Goal: Task Accomplishment & Management: Complete application form

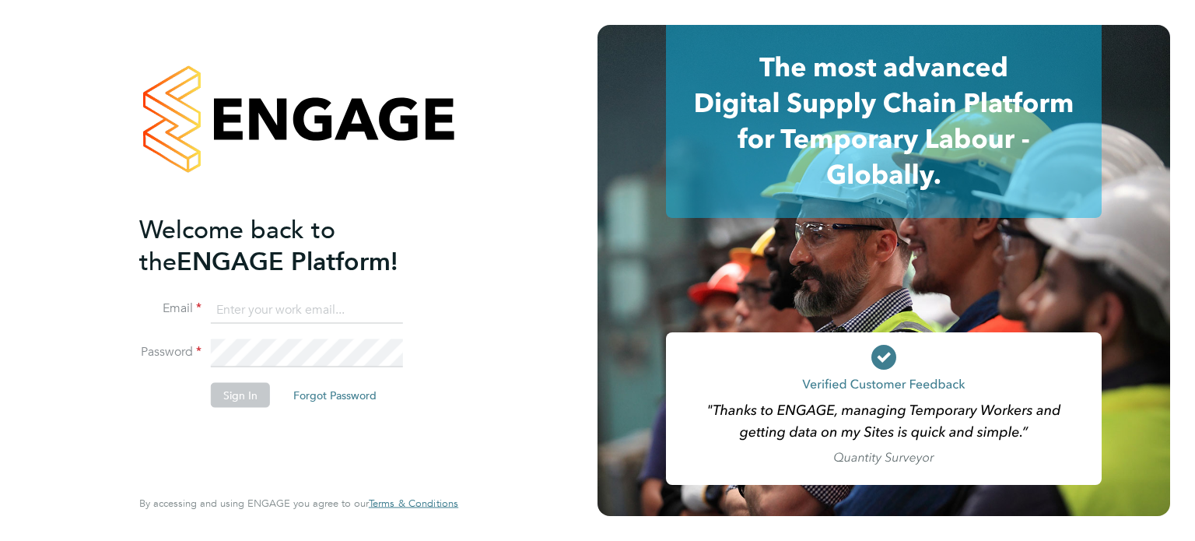
click at [321, 319] on input at bounding box center [307, 310] width 192 height 28
type input "tom.green@vistry.co.uk"
click at [223, 392] on button "Sign In" at bounding box center [240, 394] width 59 height 25
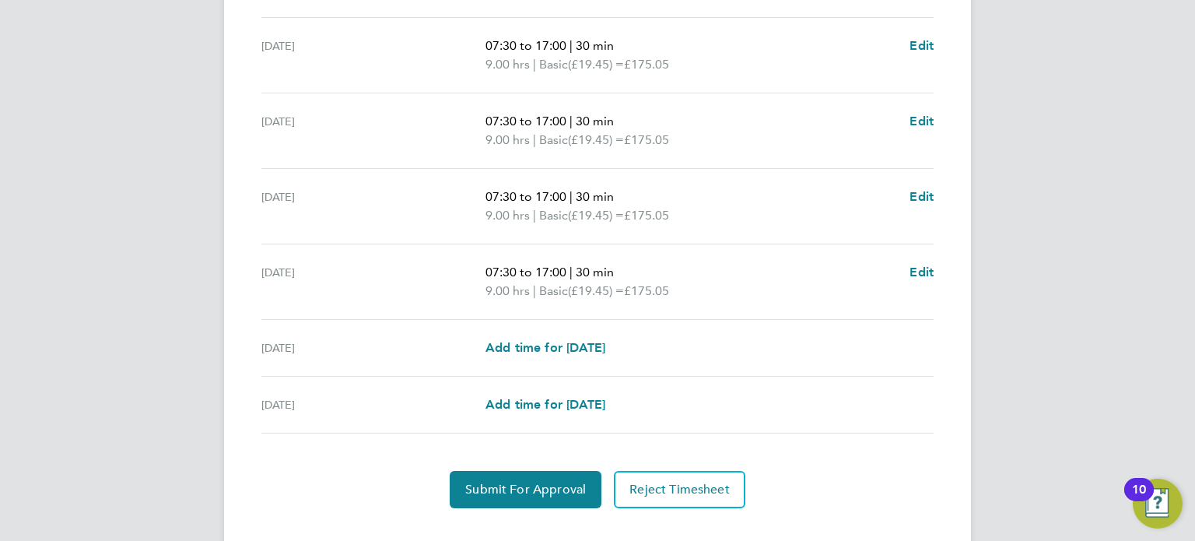
scroll to position [562, 0]
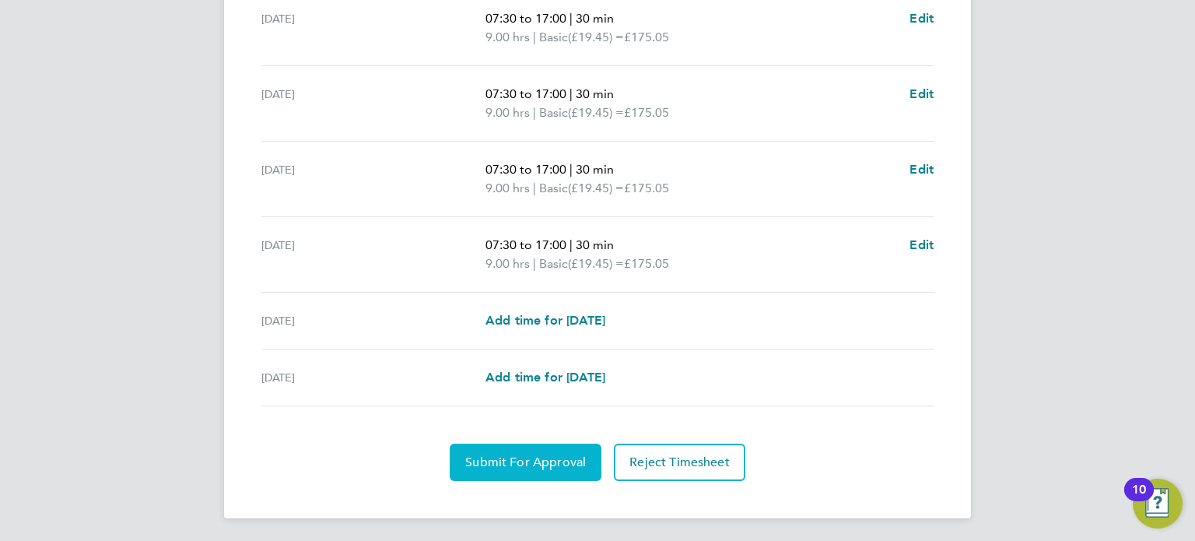
click at [552, 451] on button "Submit For Approval" at bounding box center [526, 461] width 152 height 37
click at [541, 464] on span "Approve Timesheet" at bounding box center [525, 462] width 114 height 16
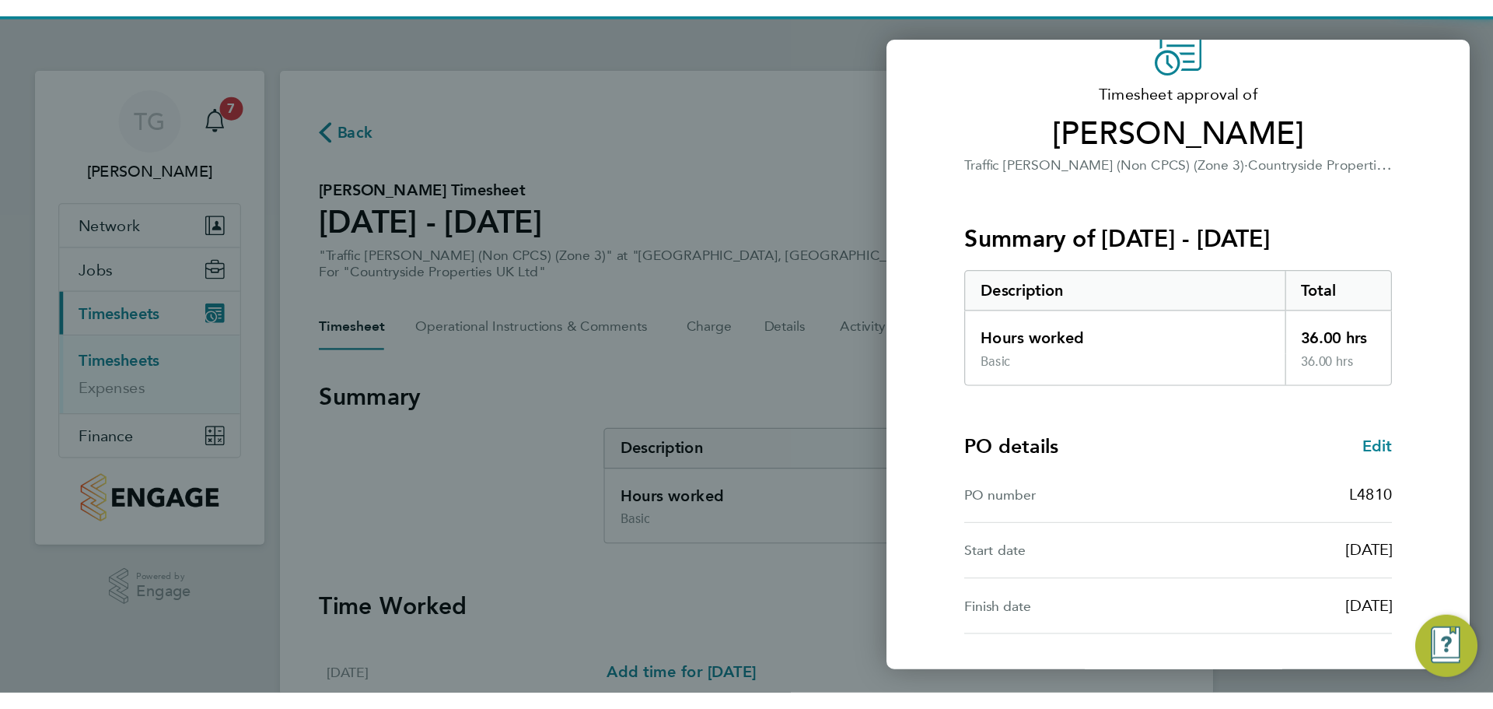
scroll to position [203, 0]
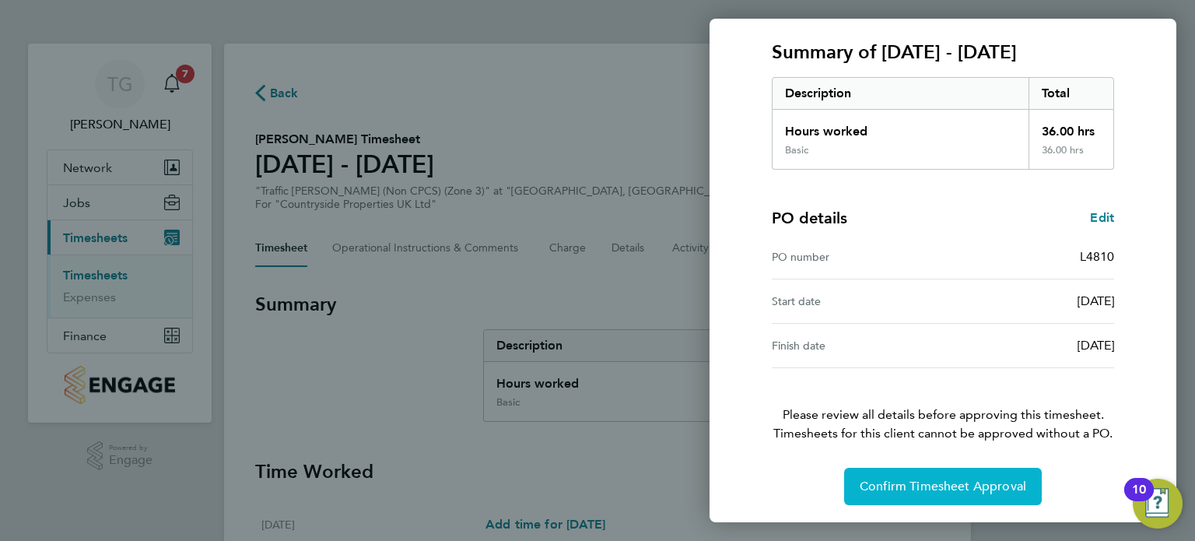
click at [911, 474] on button "Confirm Timesheet Approval" at bounding box center [943, 485] width 198 height 37
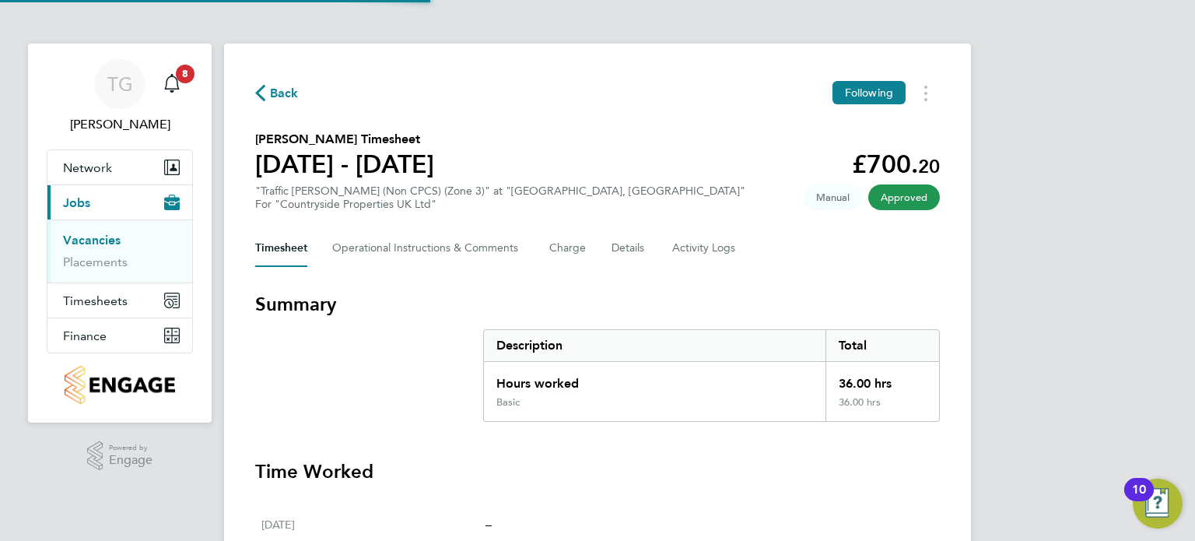
type input "Vistry Homes"
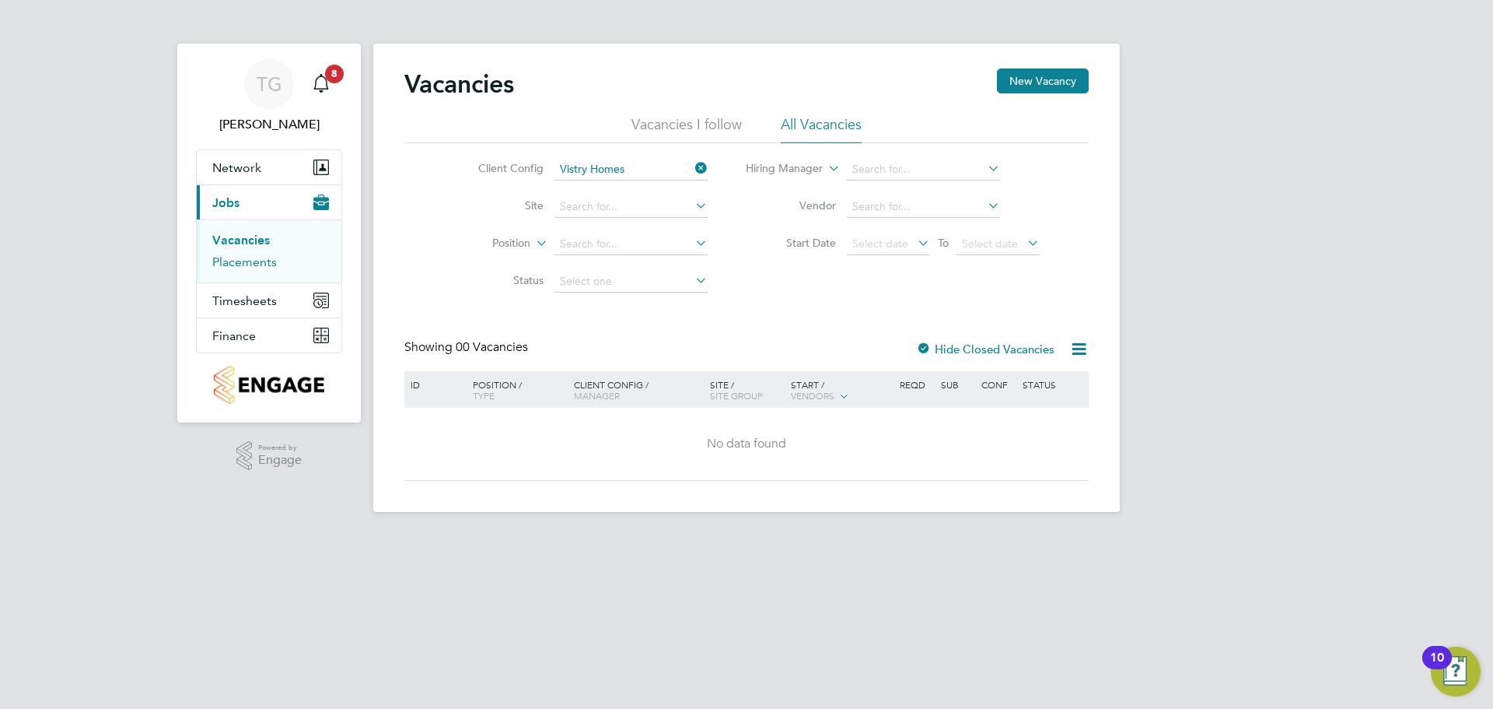
click at [218, 264] on link "Placements" at bounding box center [244, 261] width 65 height 15
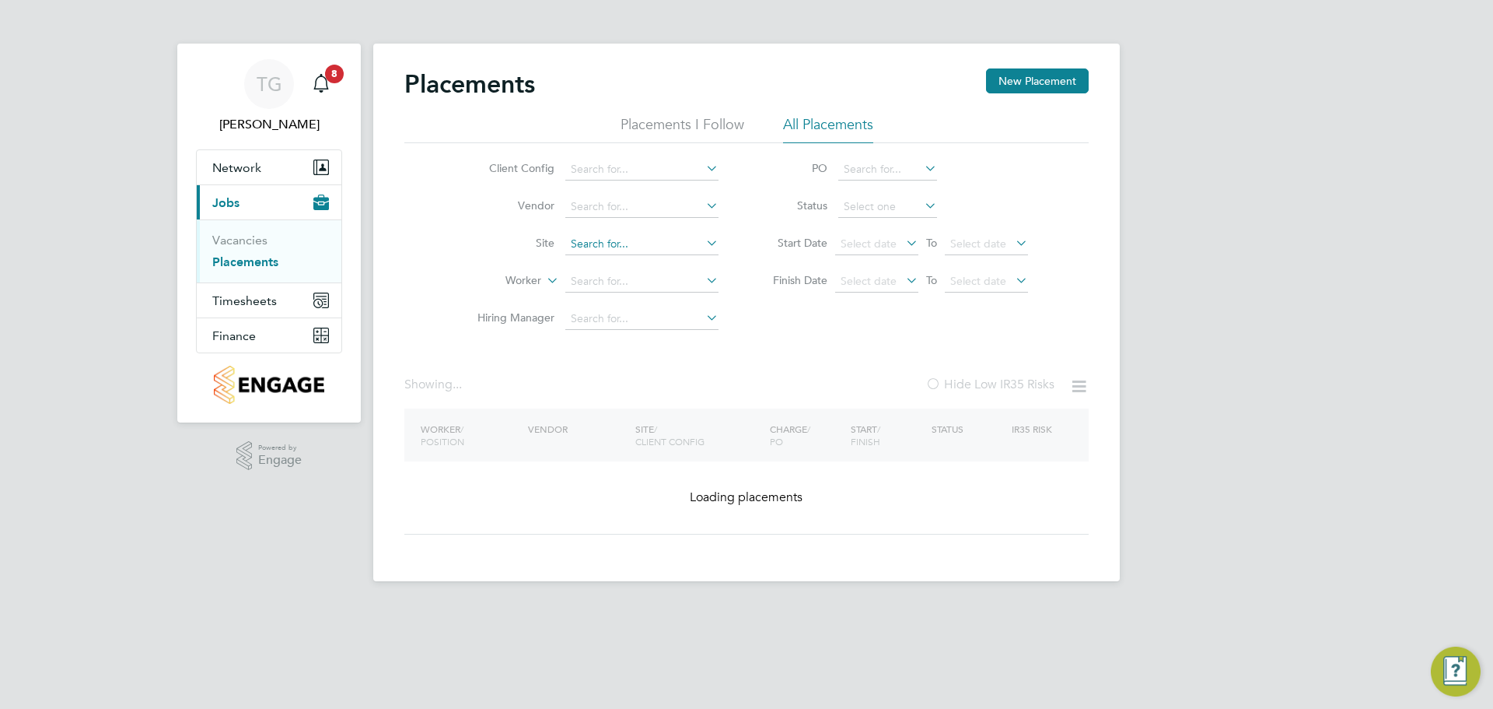
click at [614, 237] on input at bounding box center [641, 244] width 153 height 22
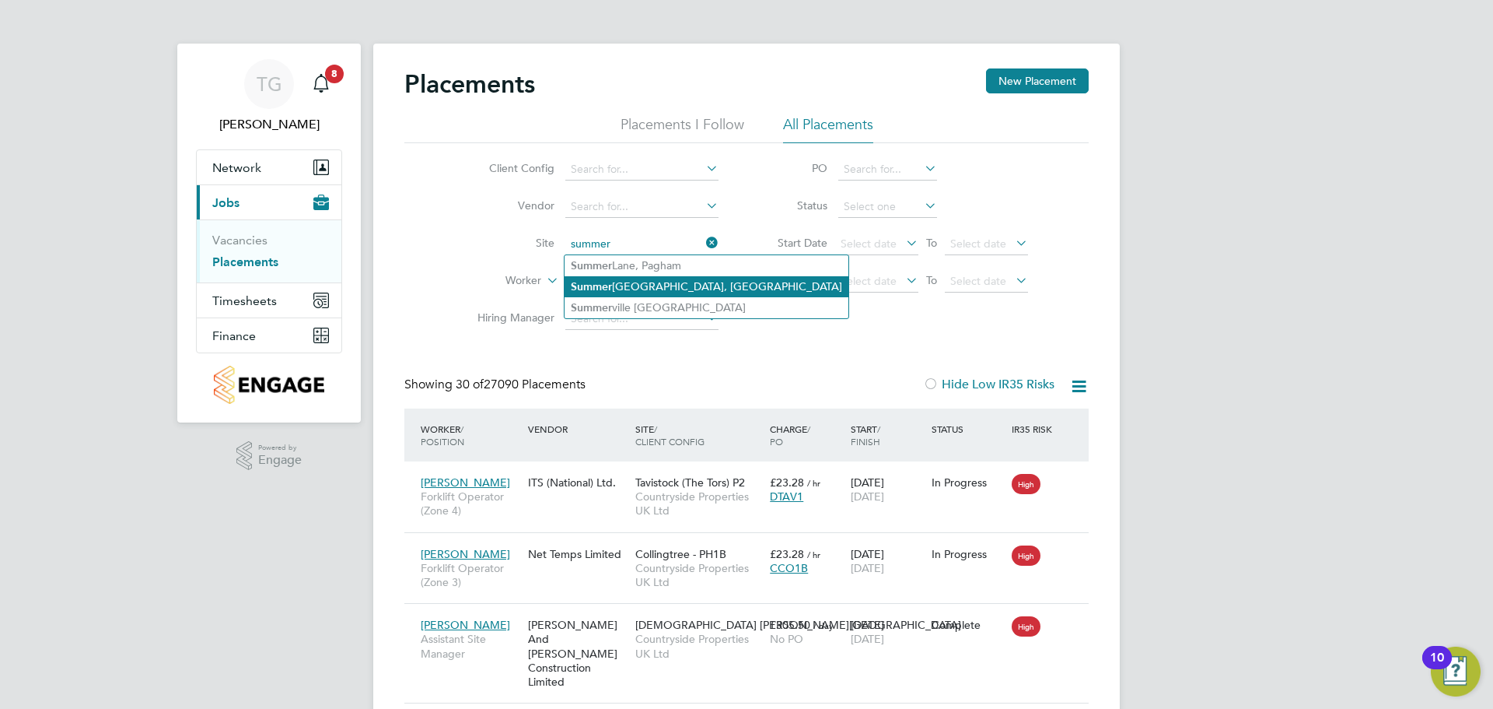
click at [665, 285] on li "[GEOGRAPHIC_DATA], [GEOGRAPHIC_DATA]" at bounding box center [707, 286] width 284 height 21
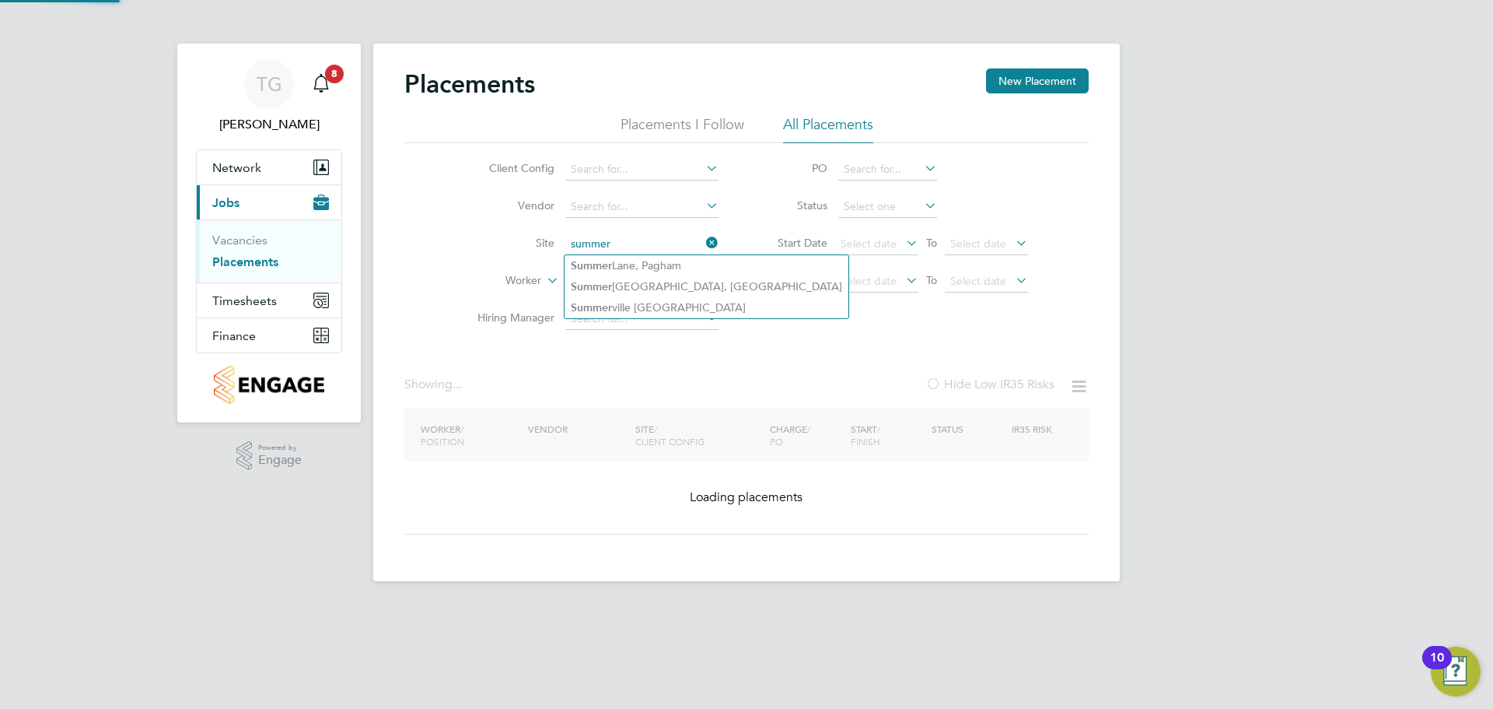
type input "[GEOGRAPHIC_DATA], [GEOGRAPHIC_DATA]"
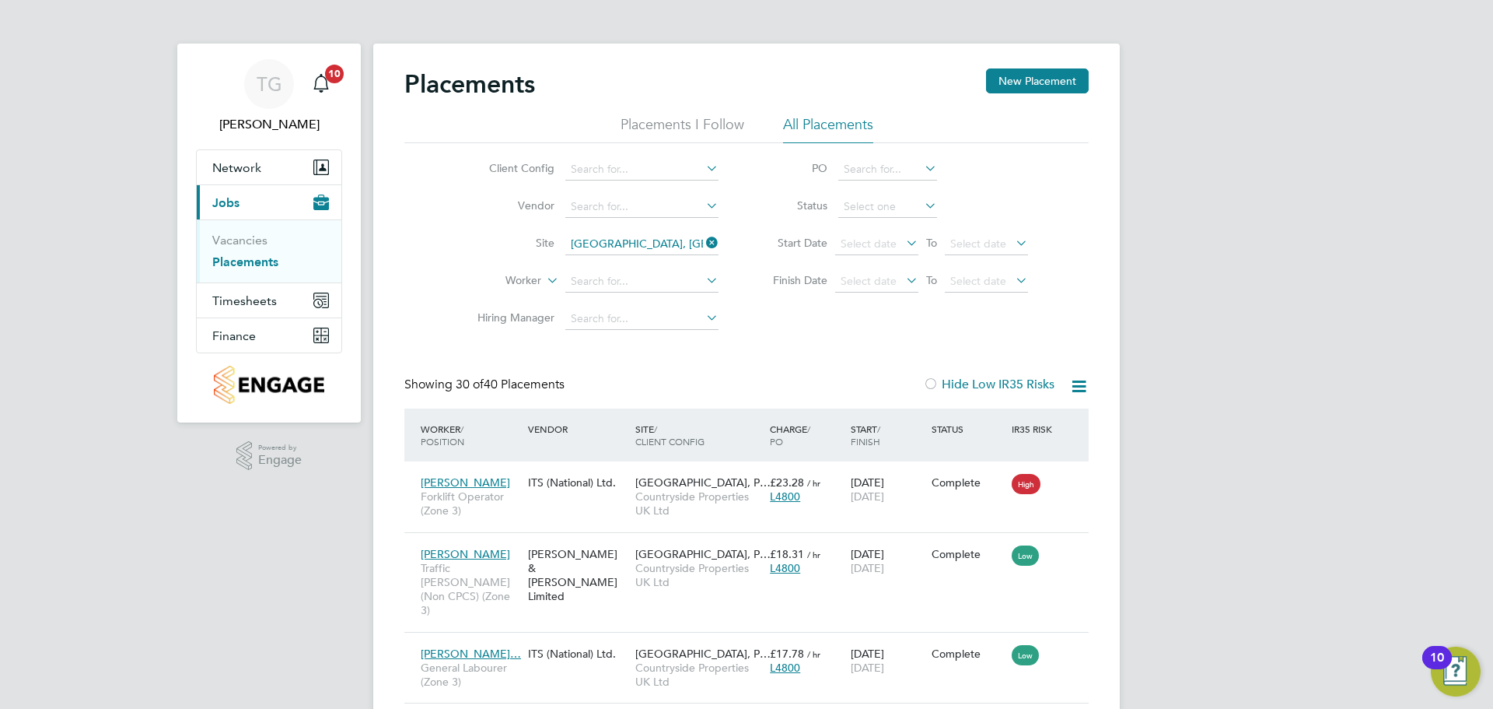
click at [629, 268] on li "Worker" at bounding box center [592, 281] width 292 height 37
click at [631, 286] on input at bounding box center [641, 282] width 153 height 22
click at [653, 303] on li "[PERSON_NAME]" at bounding box center [663, 302] width 196 height 21
type input "[PERSON_NAME]"
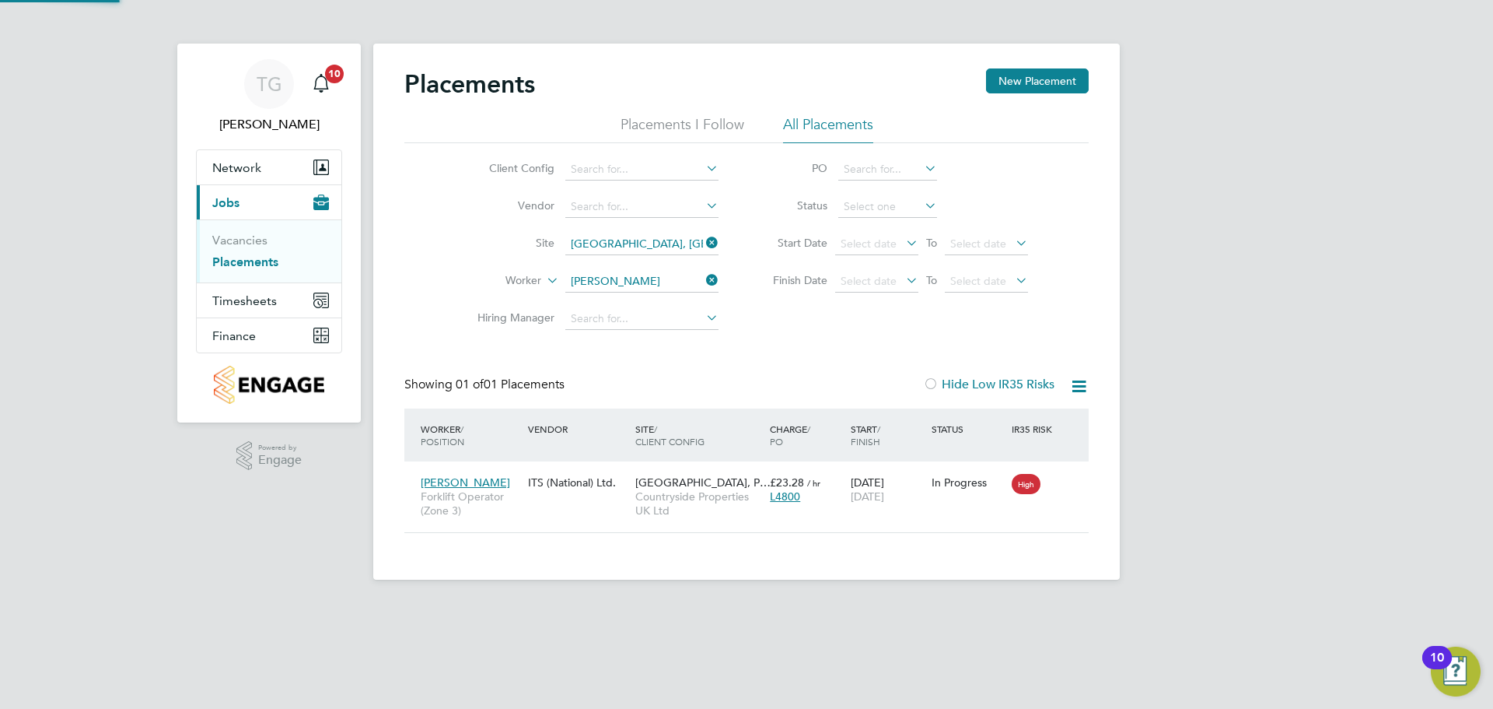
scroll to position [15, 73]
click at [1069, 482] on icon at bounding box center [1070, 482] width 16 height 19
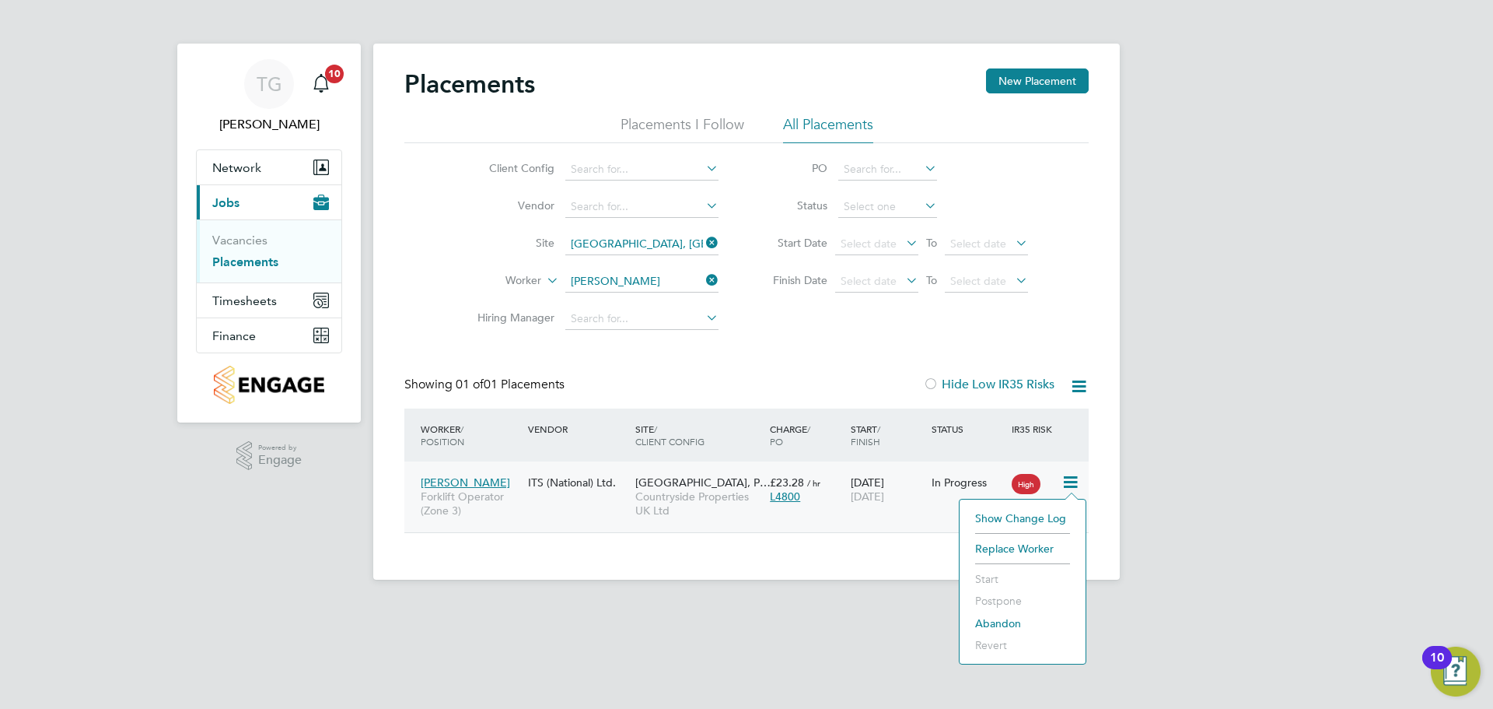
click at [1009, 540] on li "Replace Worker" at bounding box center [1022, 548] width 110 height 22
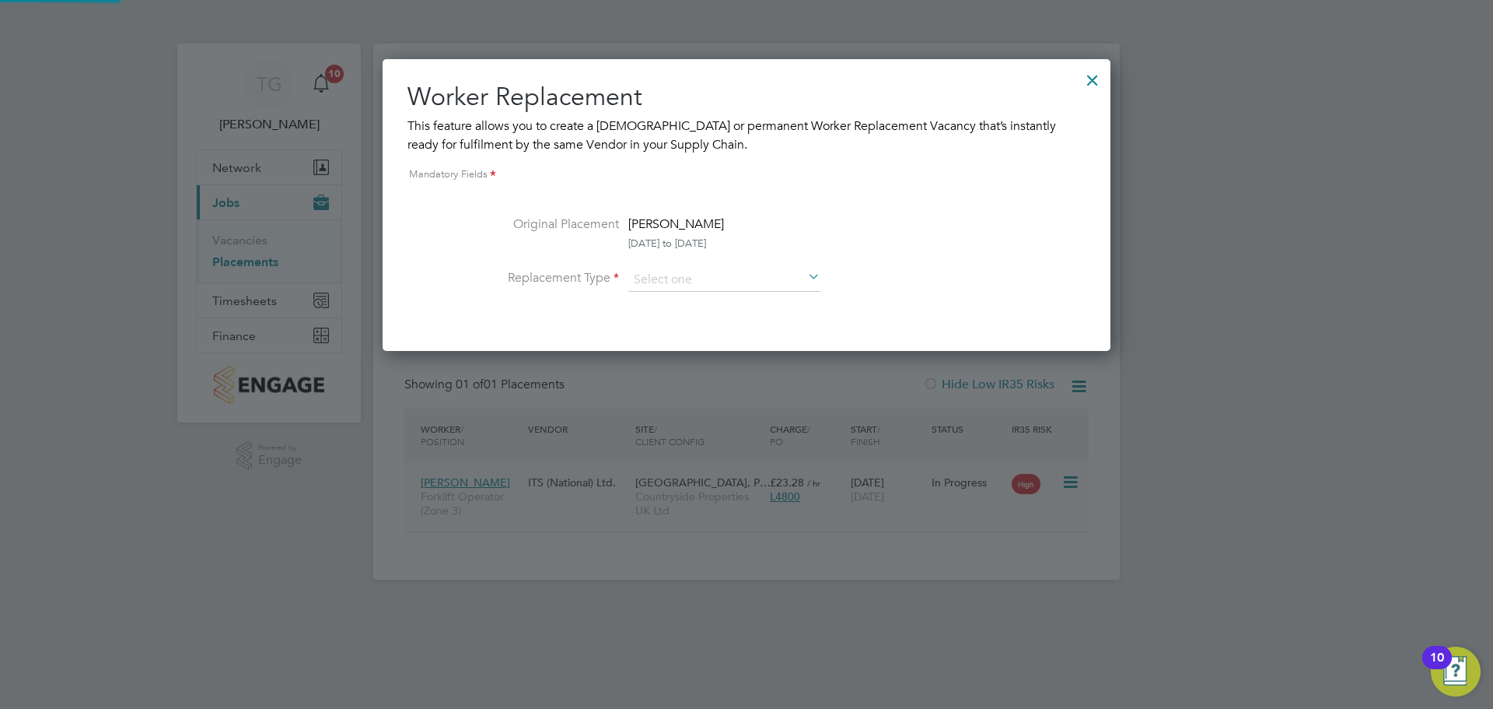
scroll to position [292, 729]
click at [755, 282] on input at bounding box center [724, 279] width 192 height 23
click at [733, 303] on li "Temporary" at bounding box center [725, 302] width 194 height 20
type input "Temporary"
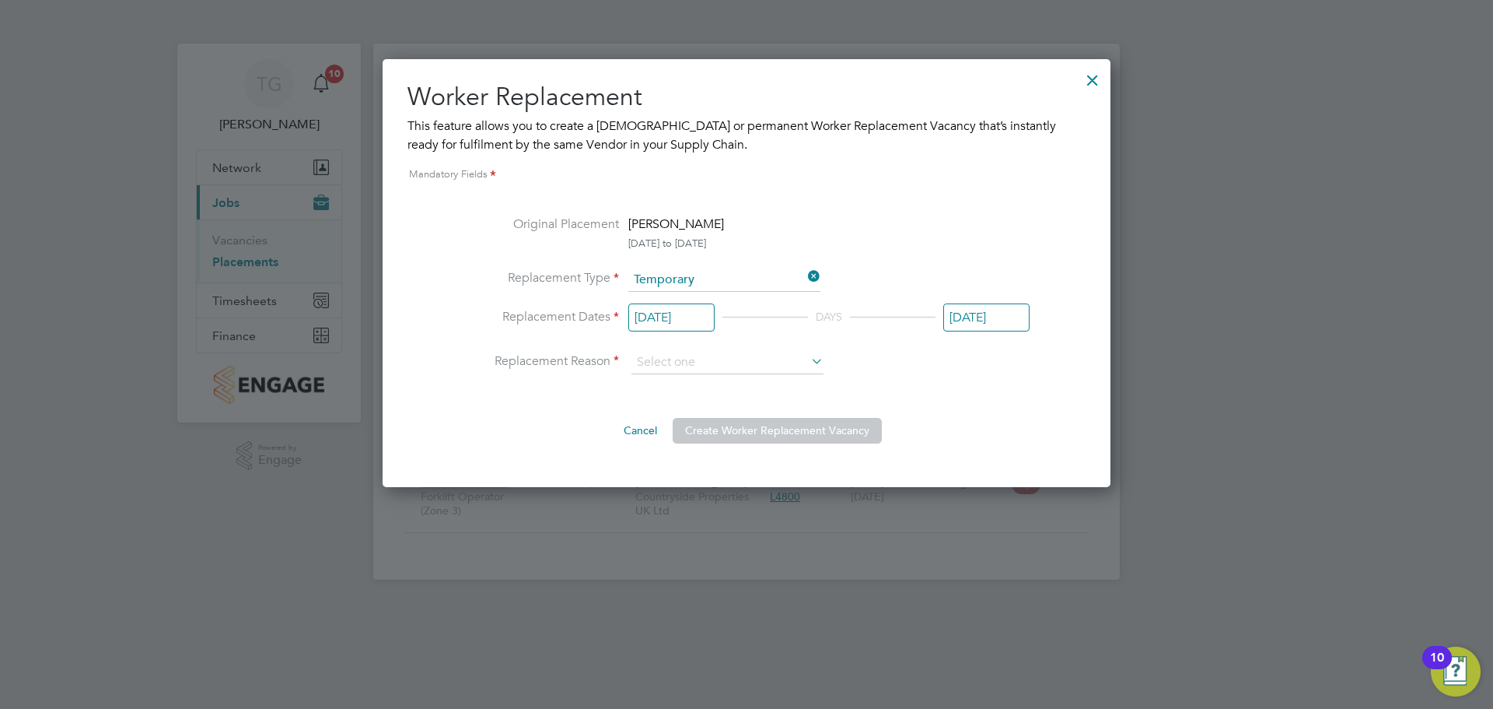
scroll to position [428, 729]
click at [681, 320] on input "[DATE]" at bounding box center [671, 317] width 86 height 29
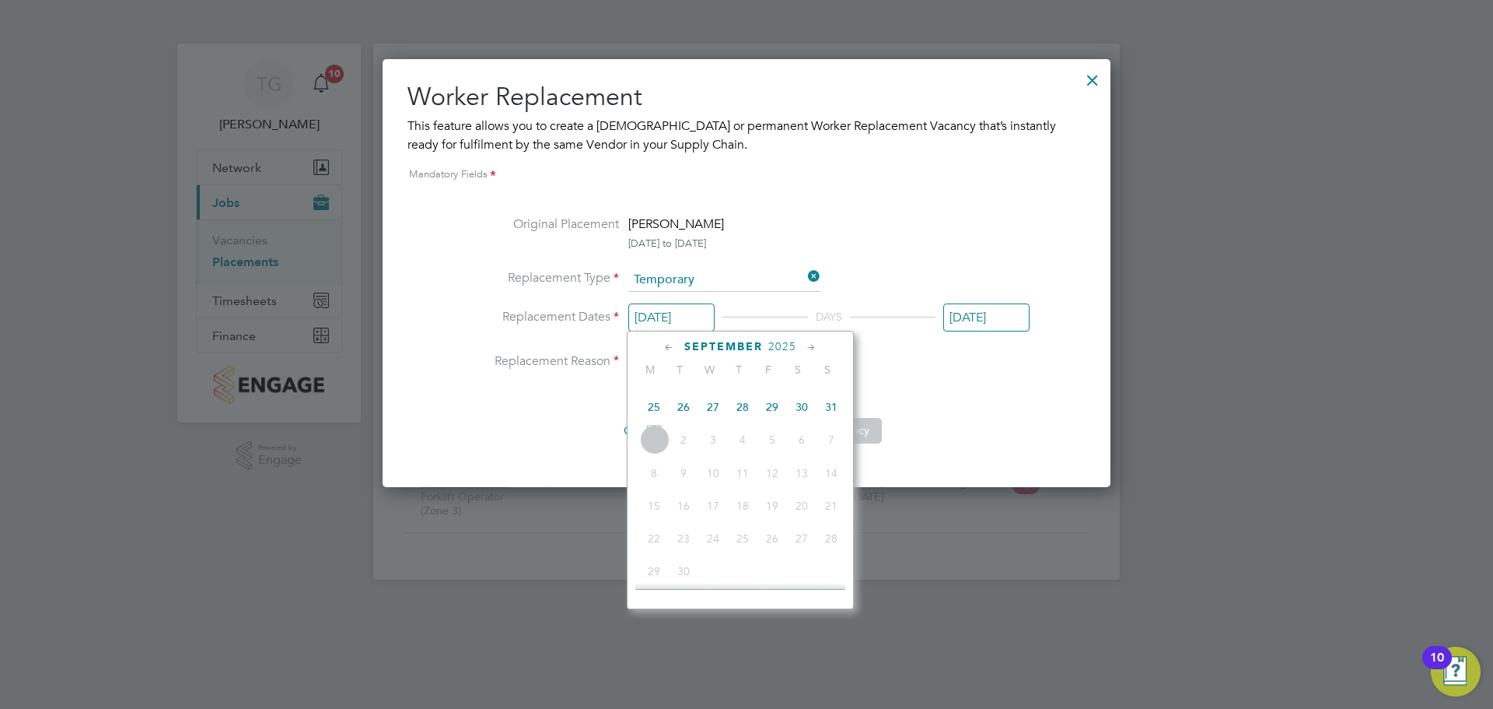
scroll to position [1503, 0]
click at [977, 319] on input "[DATE]" at bounding box center [986, 317] width 86 height 29
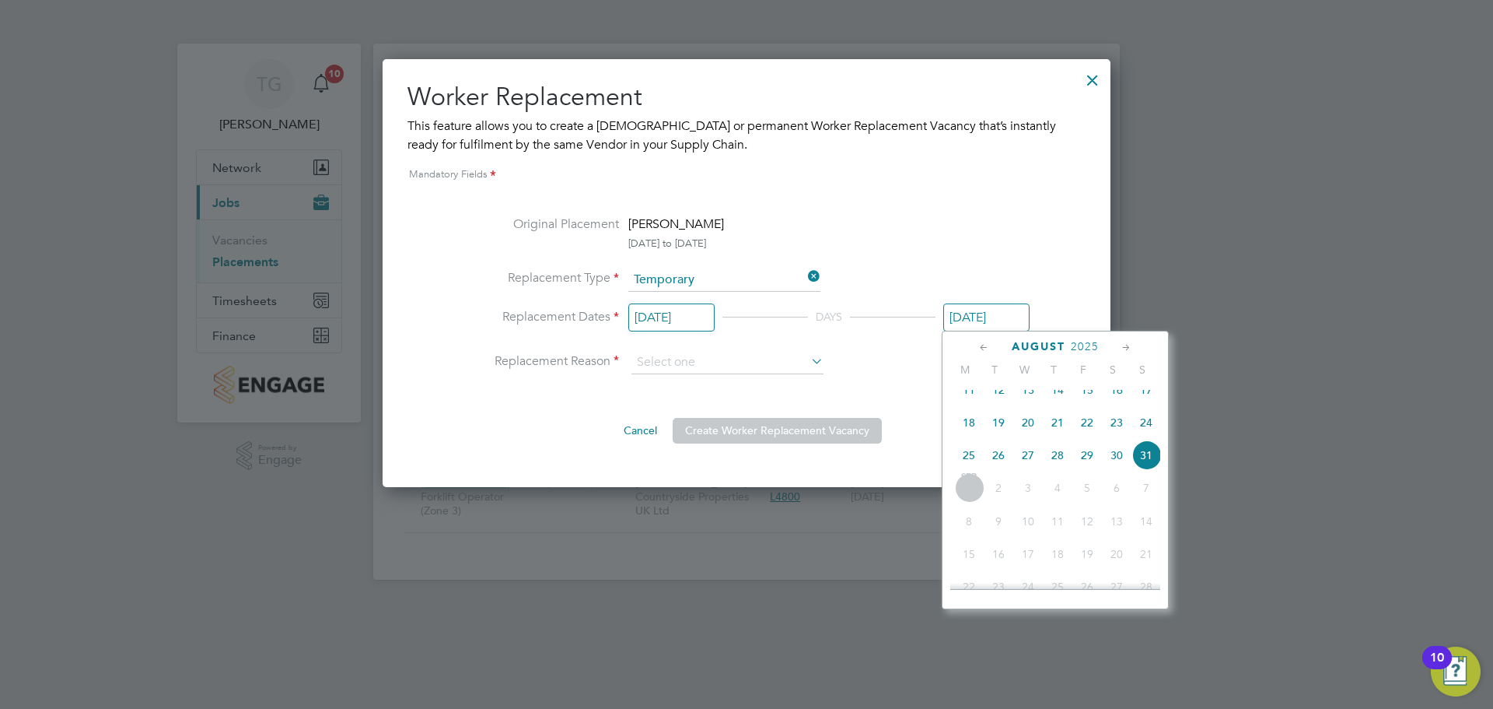
click at [1039, 250] on ng-form "Mandatory Fields Original Placement [PERSON_NAME] [DATE] to [DATE] Replacement …" at bounding box center [747, 304] width 678 height 277
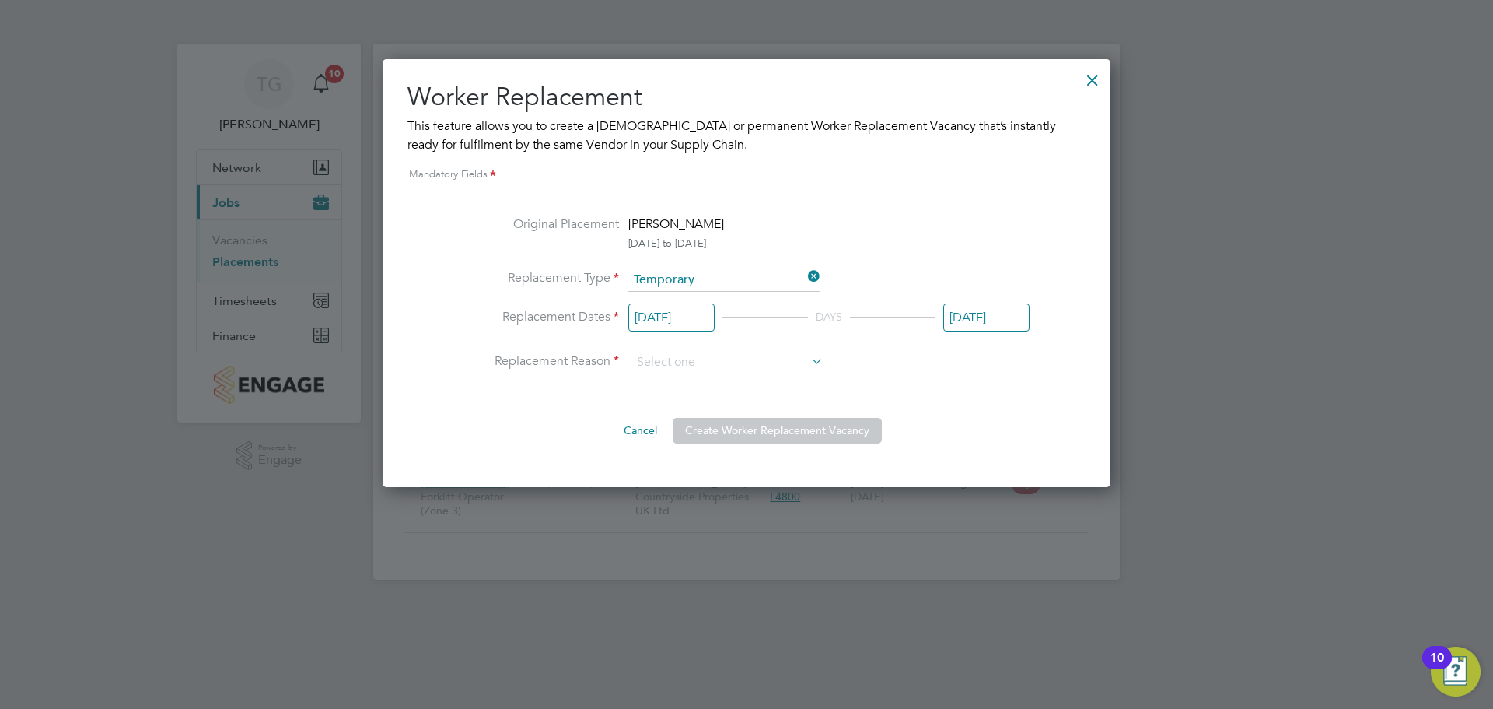
click at [1091, 78] on div at bounding box center [1093, 76] width 28 height 28
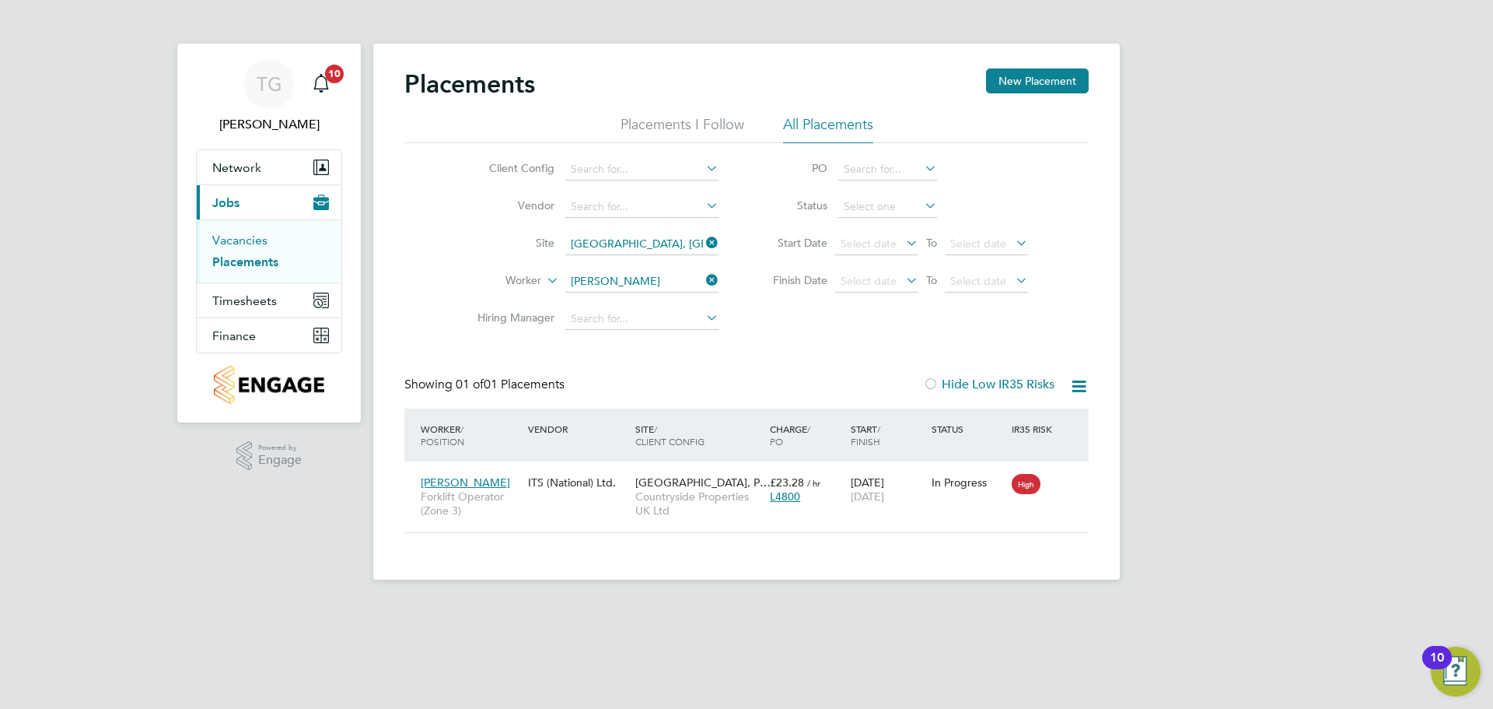
click at [250, 240] on link "Vacancies" at bounding box center [239, 240] width 55 height 15
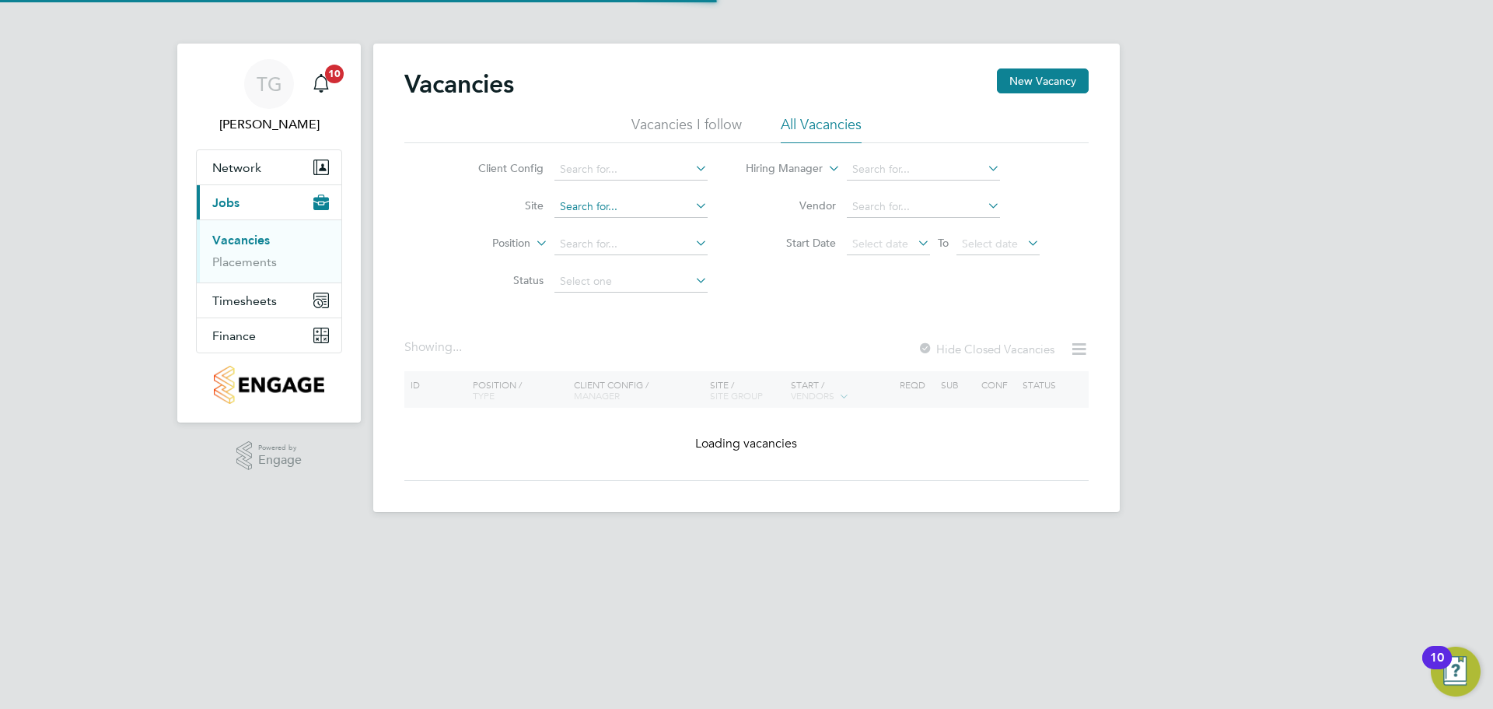
click at [630, 206] on input at bounding box center [631, 207] width 153 height 22
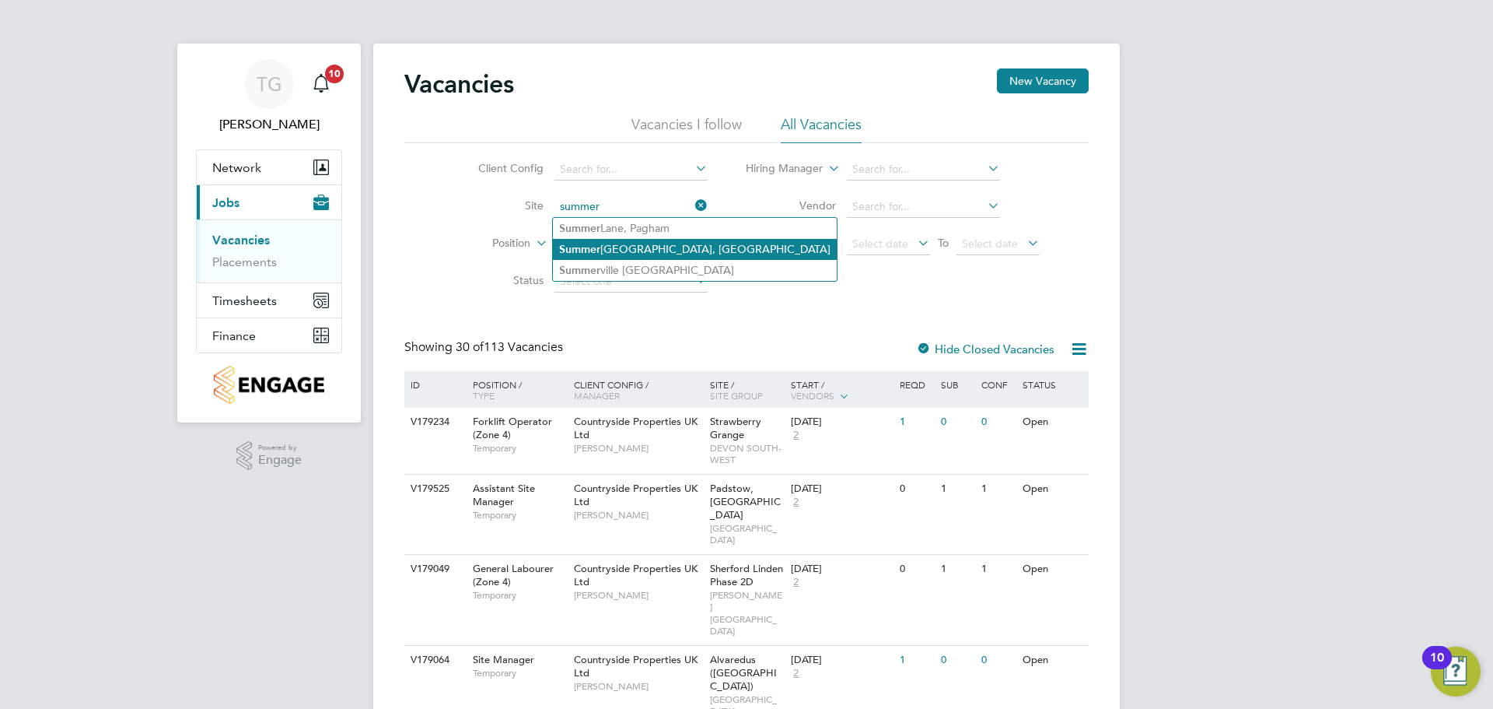
click at [664, 247] on li "[GEOGRAPHIC_DATA], [GEOGRAPHIC_DATA]" at bounding box center [695, 249] width 284 height 21
type input "[GEOGRAPHIC_DATA], [GEOGRAPHIC_DATA]"
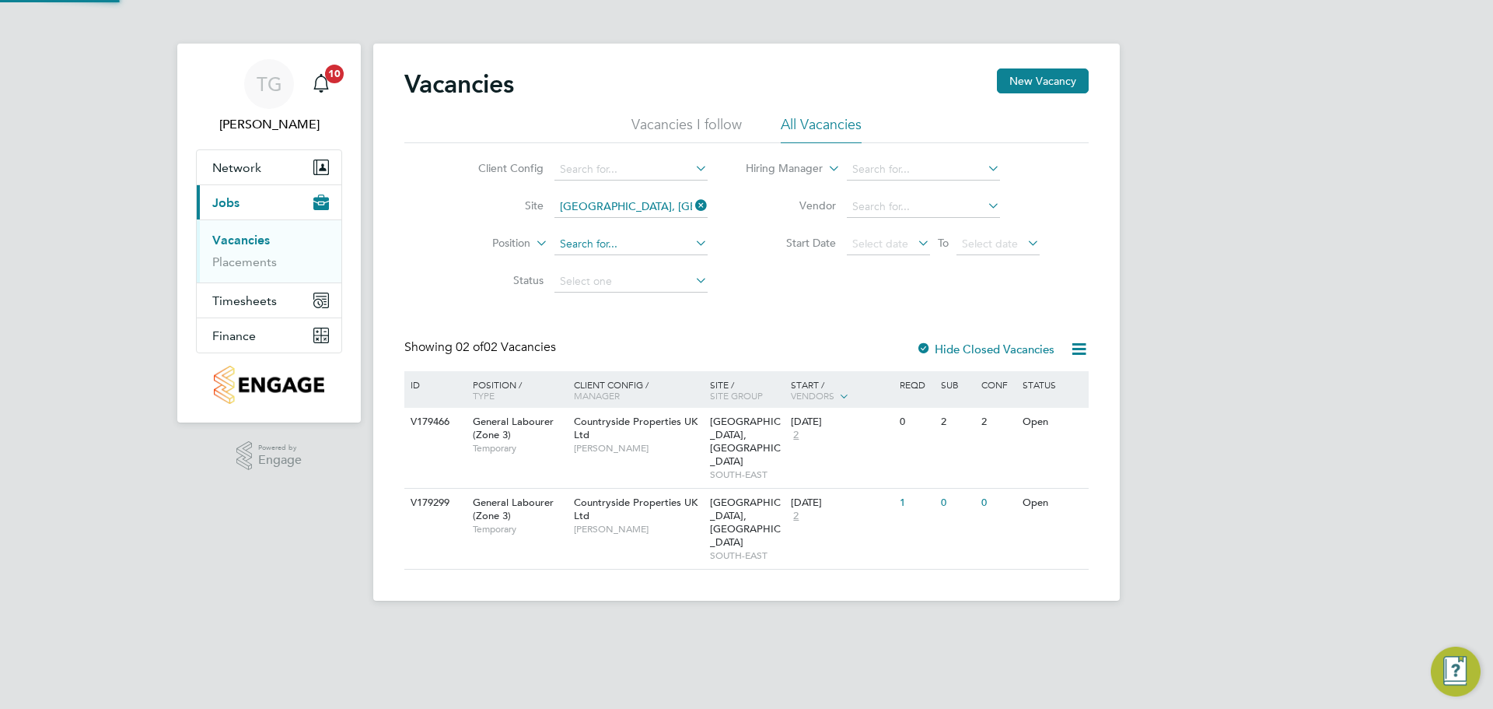
click at [642, 245] on input at bounding box center [631, 244] width 153 height 22
click at [1060, 72] on button "New Vacancy" at bounding box center [1043, 80] width 92 height 25
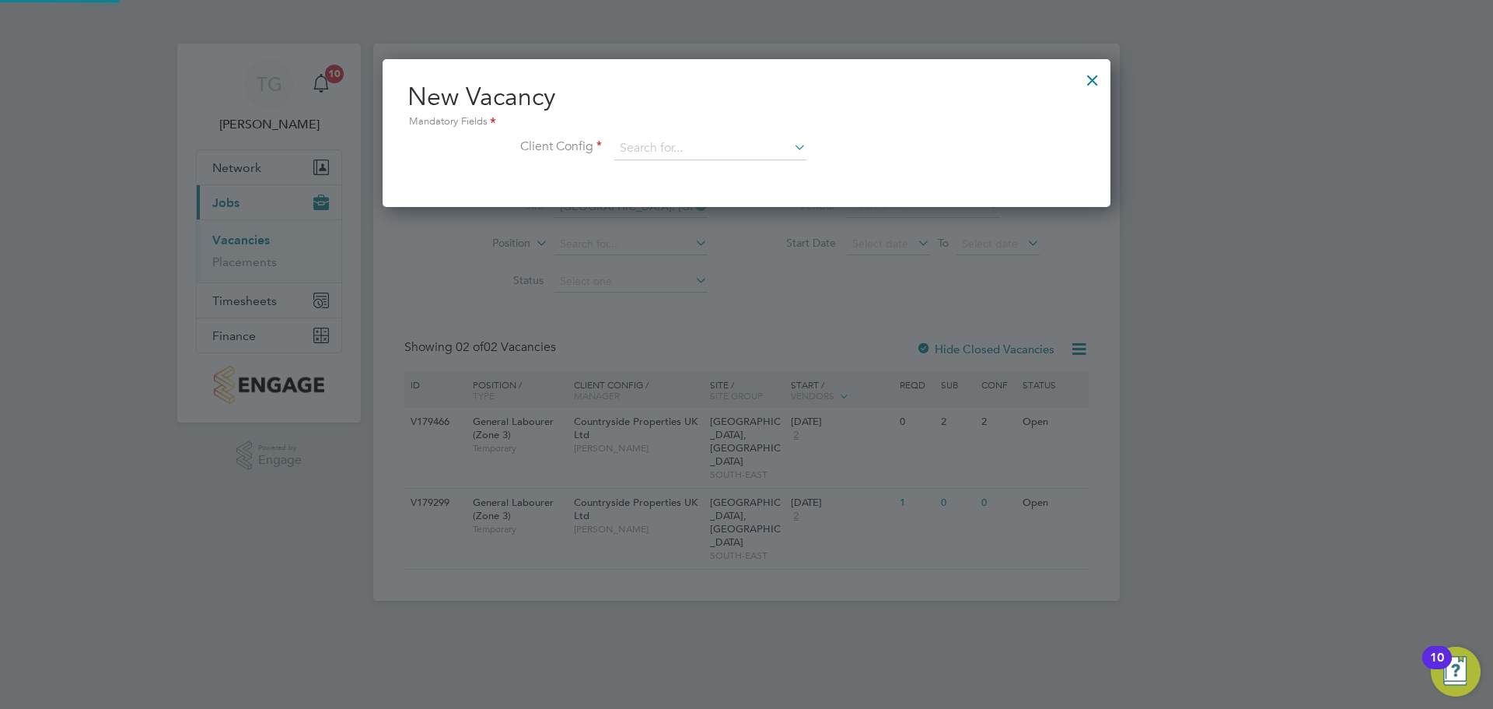
scroll to position [148, 729]
click at [660, 154] on input at bounding box center [710, 148] width 192 height 23
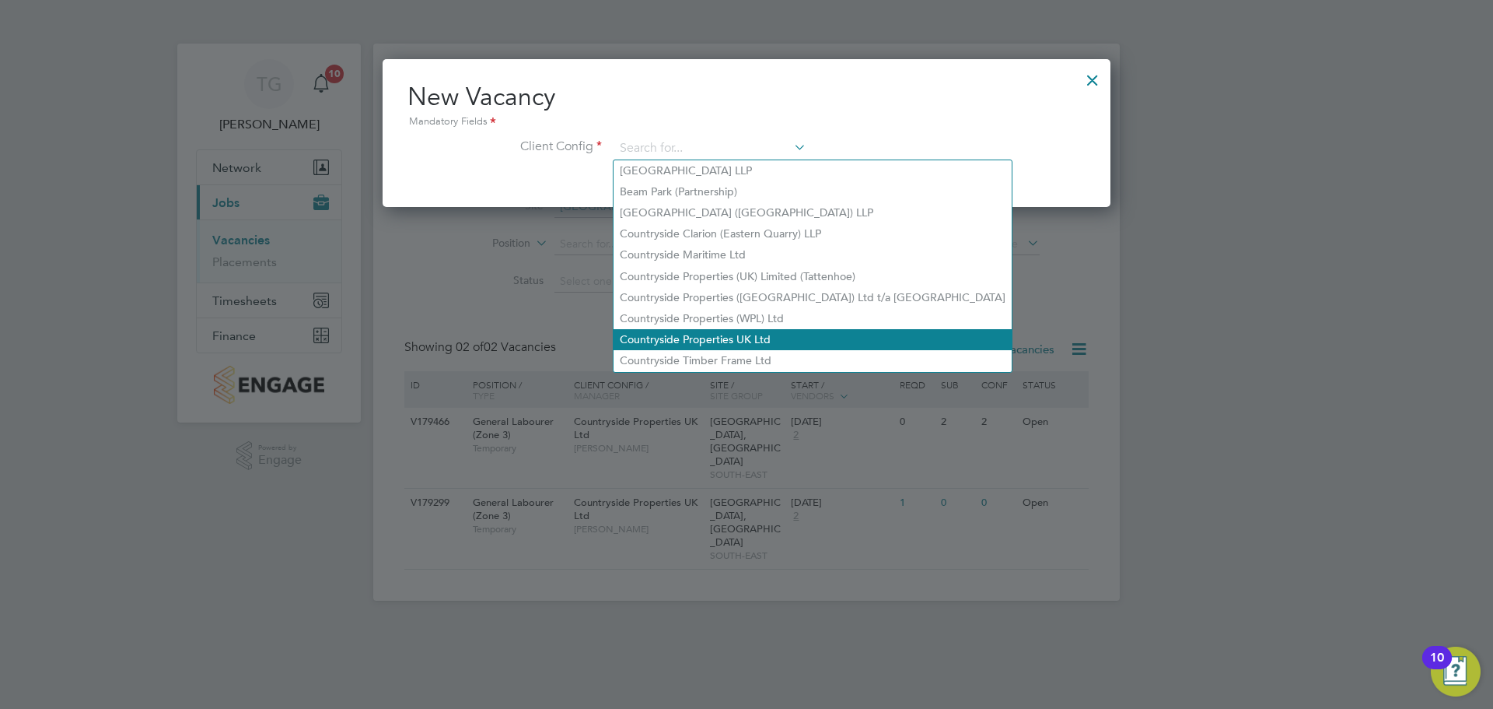
click at [765, 330] on li "Countryside Properties UK Ltd" at bounding box center [813, 339] width 398 height 21
type input "Countryside Properties UK Ltd"
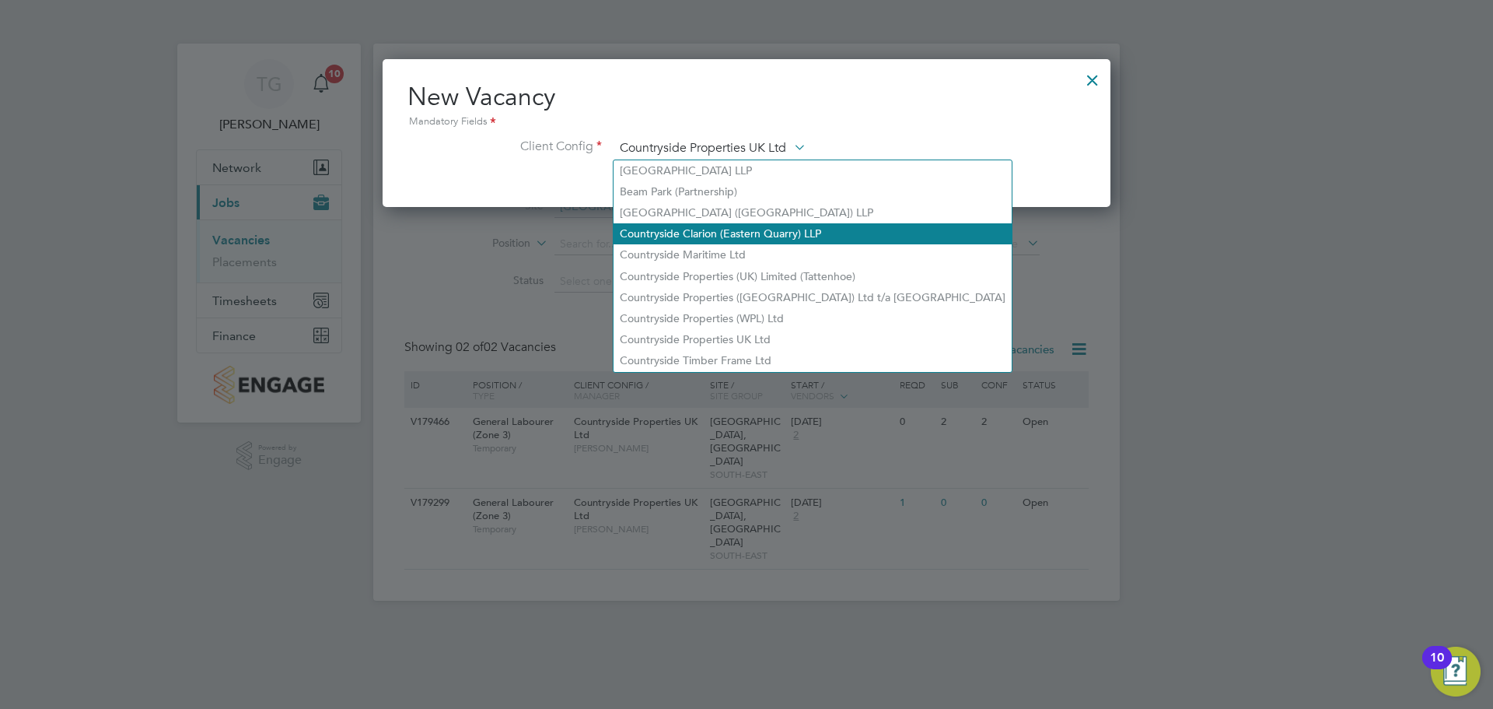
scroll to position [263, 729]
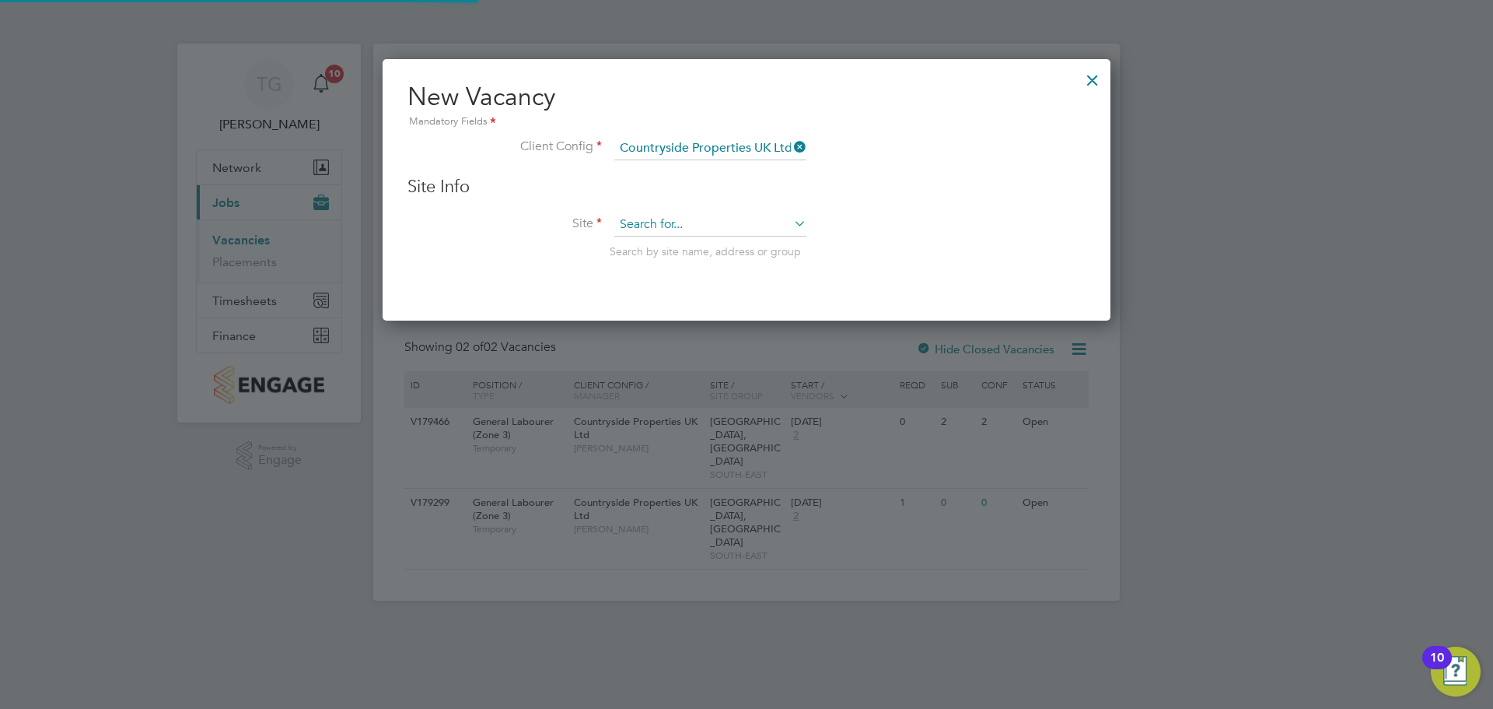
click at [706, 222] on input at bounding box center [710, 224] width 192 height 23
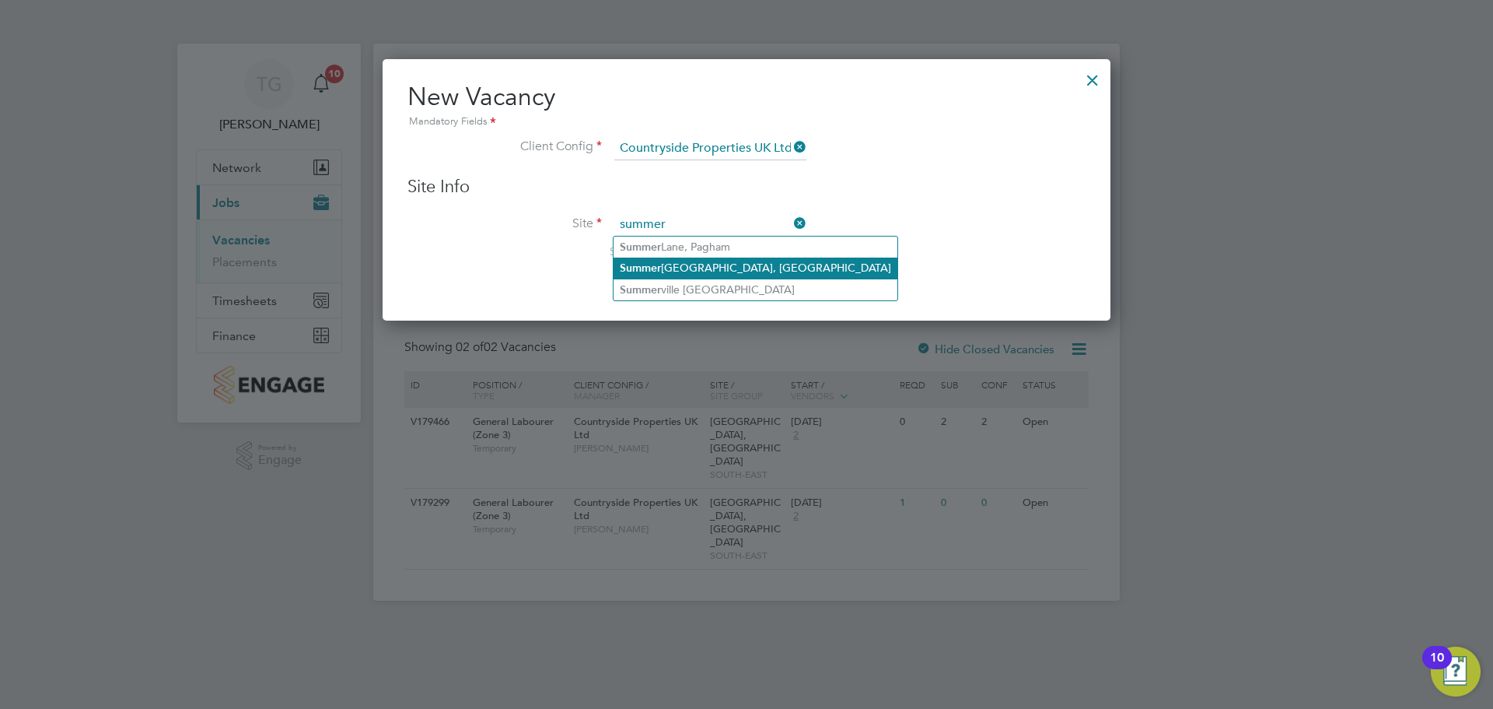
click at [763, 261] on li "[GEOGRAPHIC_DATA], [GEOGRAPHIC_DATA]" at bounding box center [756, 267] width 284 height 21
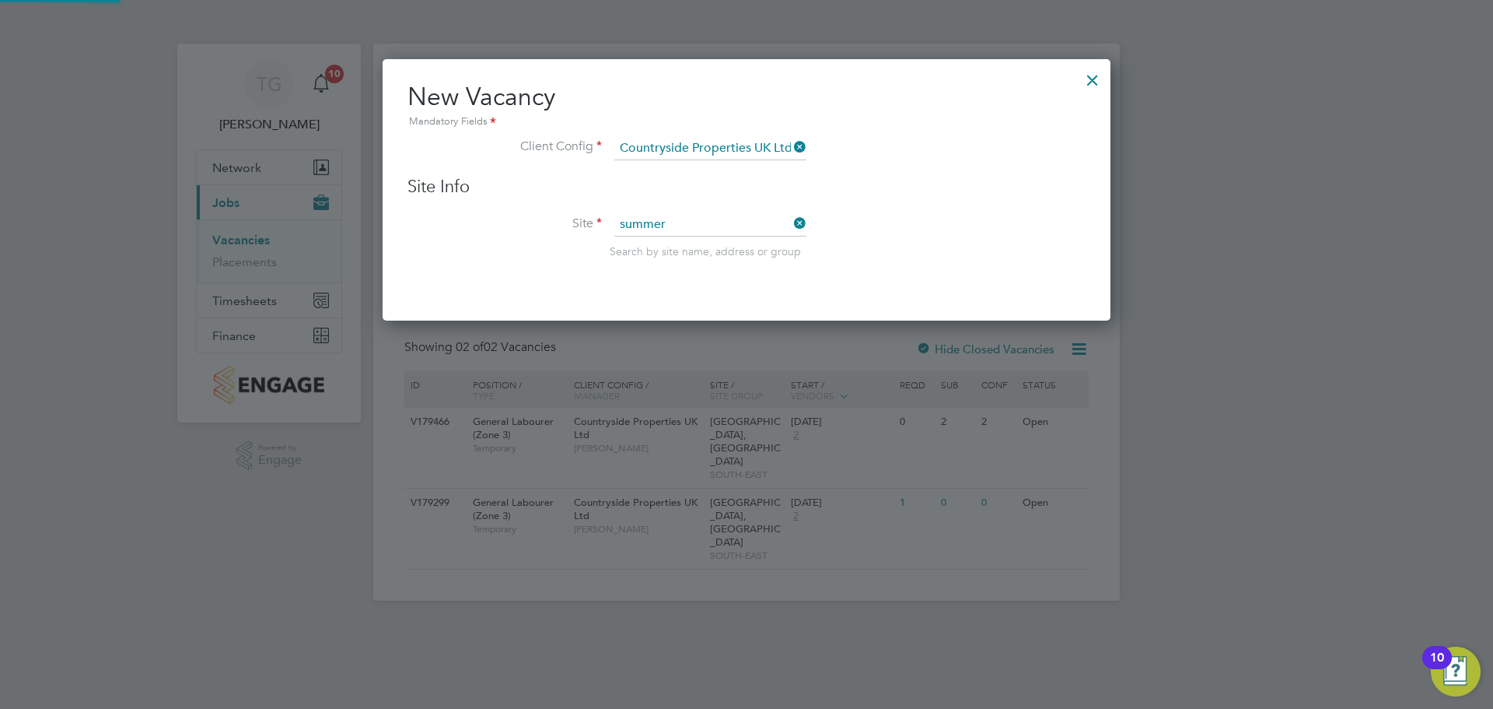
type input "[GEOGRAPHIC_DATA], [GEOGRAPHIC_DATA]"
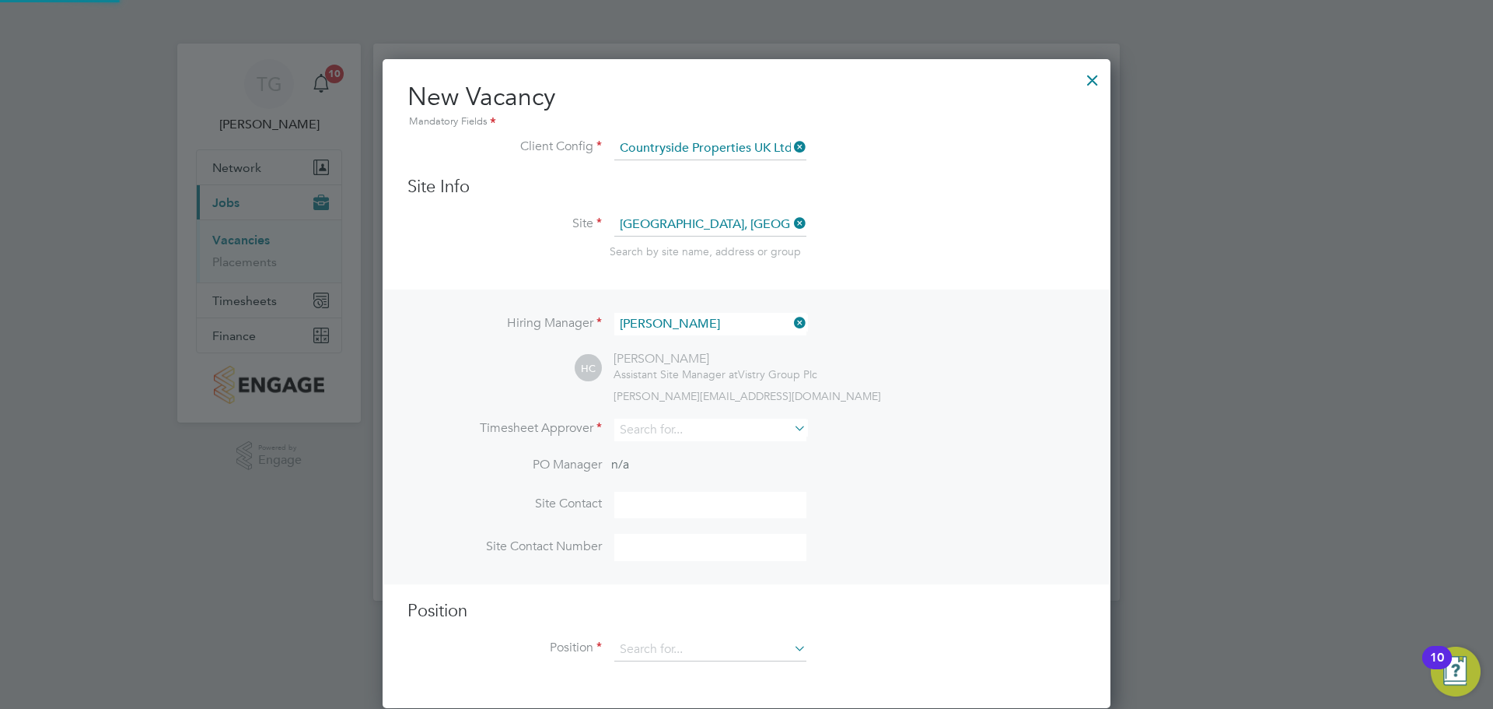
scroll to position [650, 729]
click at [678, 425] on input at bounding box center [710, 429] width 192 height 23
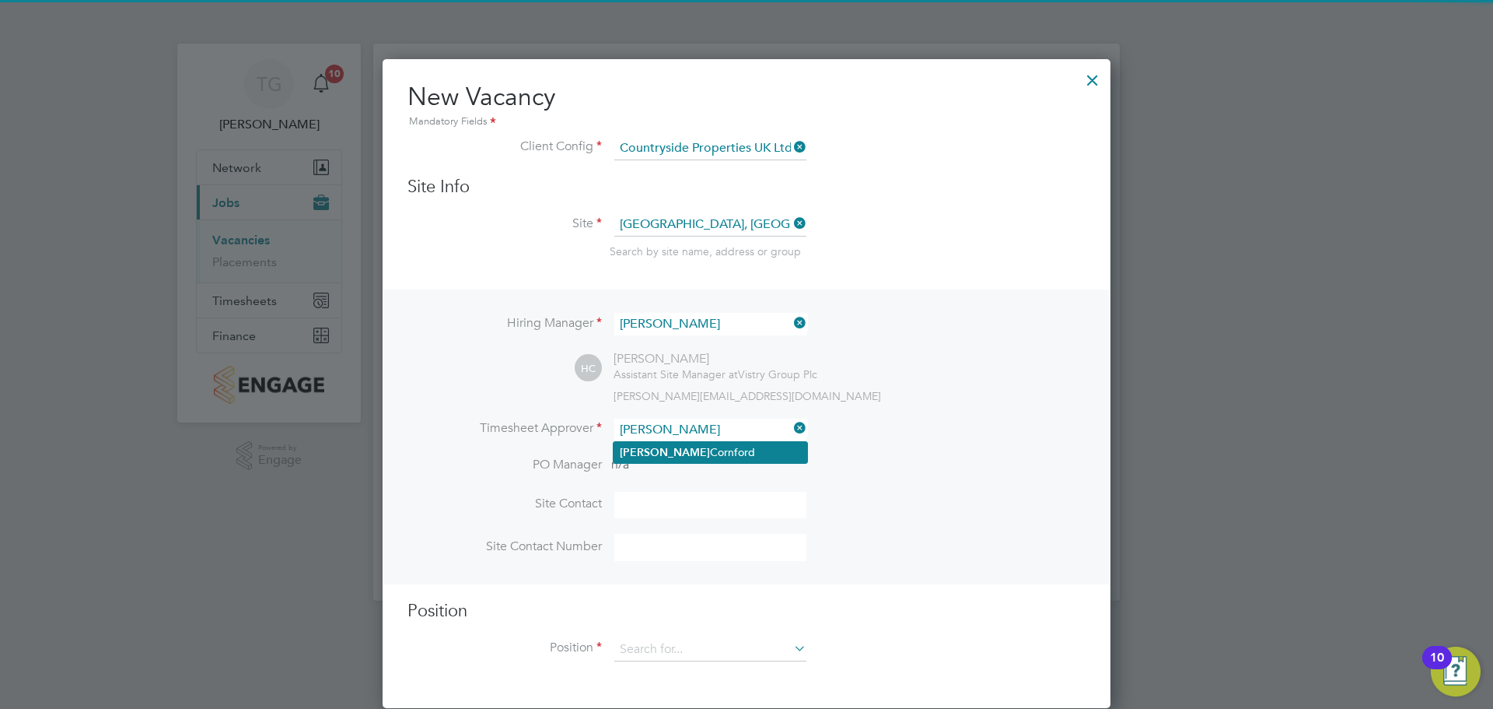
click at [703, 455] on li "[PERSON_NAME]" at bounding box center [711, 452] width 194 height 21
type input "[PERSON_NAME]"
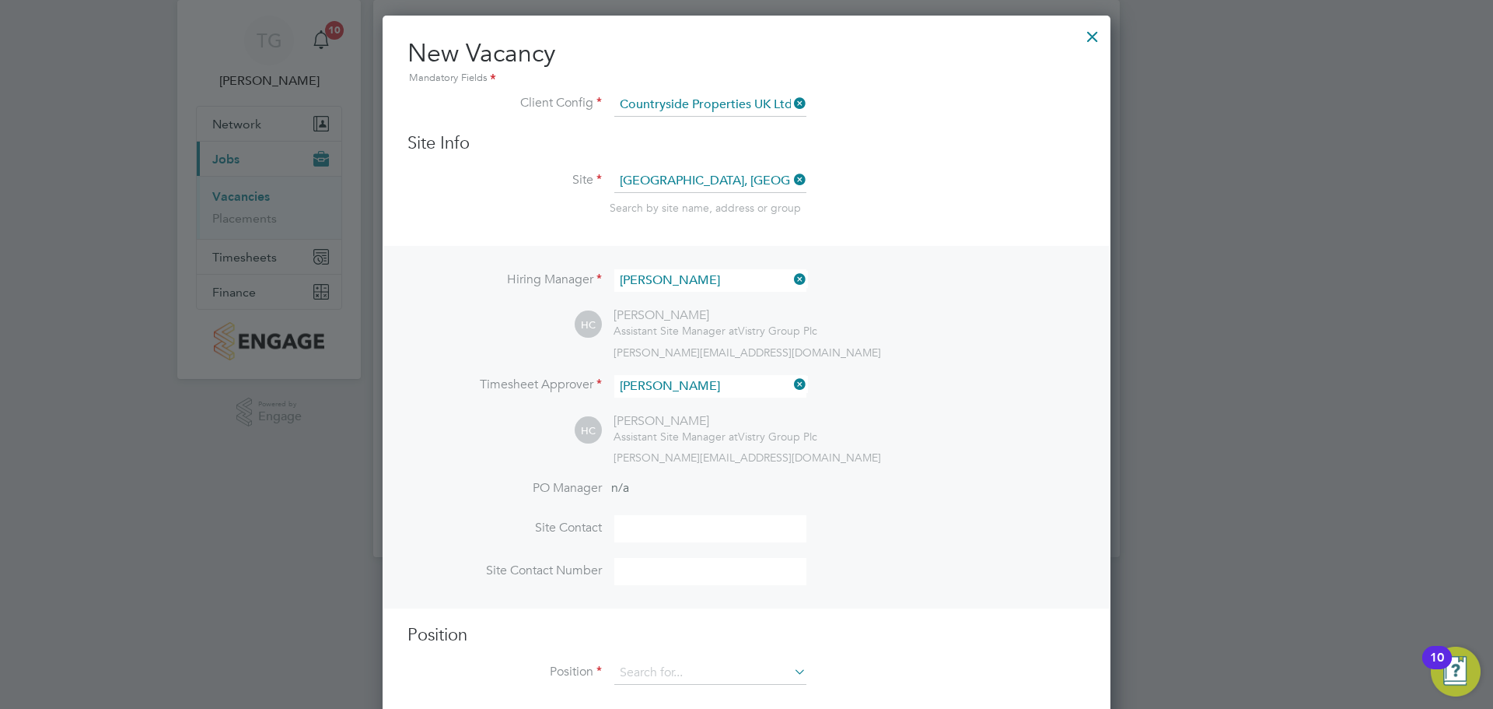
scroll to position [68, 0]
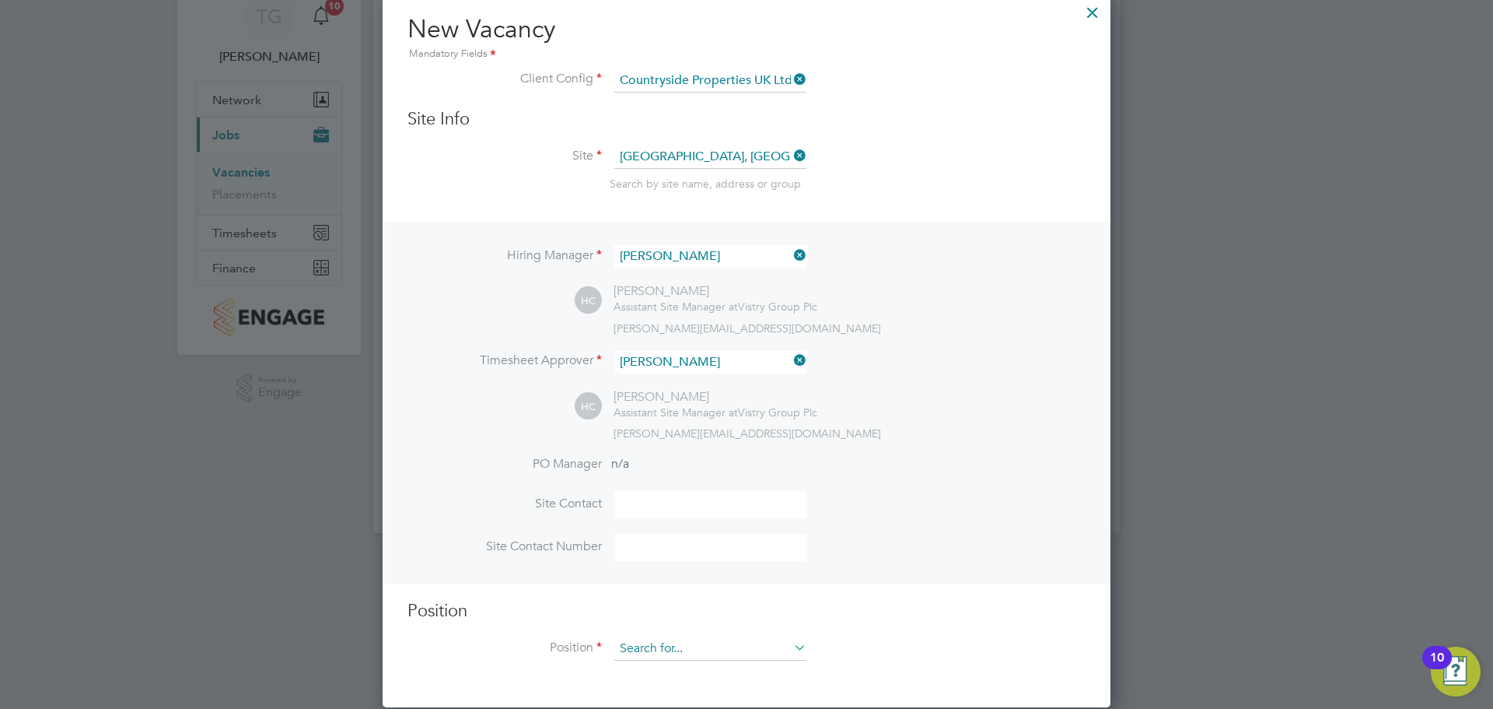
click at [660, 540] on input at bounding box center [710, 648] width 192 height 23
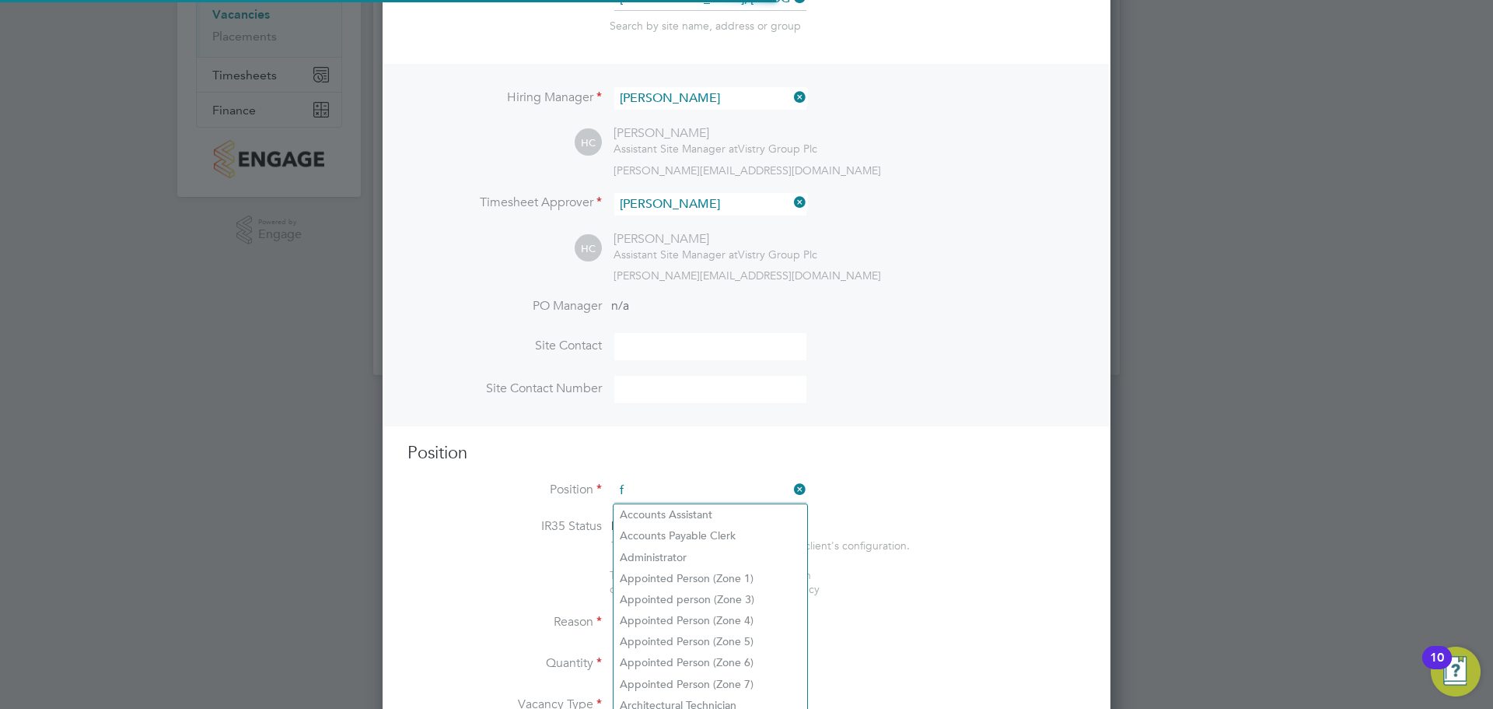
scroll to position [2242, 729]
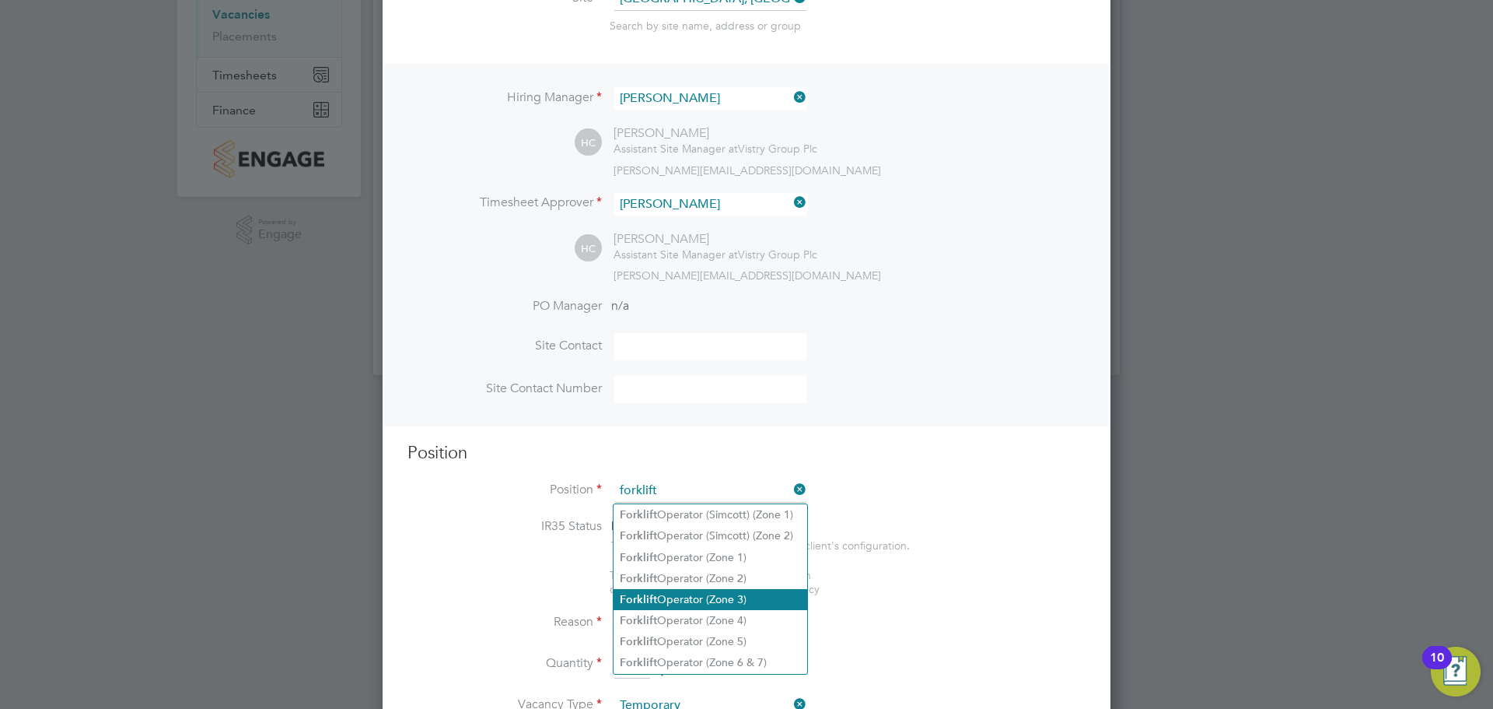
click at [741, 540] on li "Forklift Operator (Zone 3)" at bounding box center [711, 599] width 194 height 21
type input "Forklift Operator (Zone 3)"
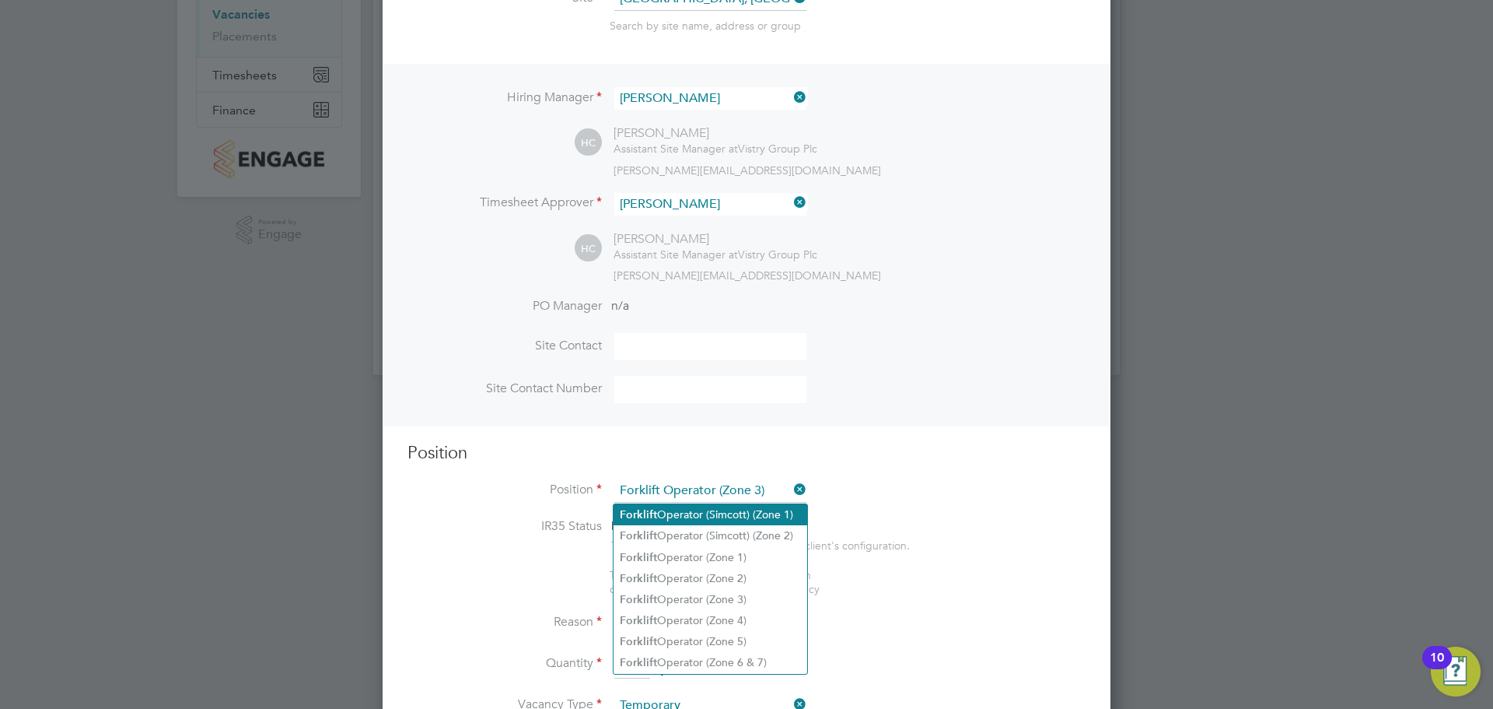
type textarea "• Operate construction machinery • Delivering large quantities of materials to …"
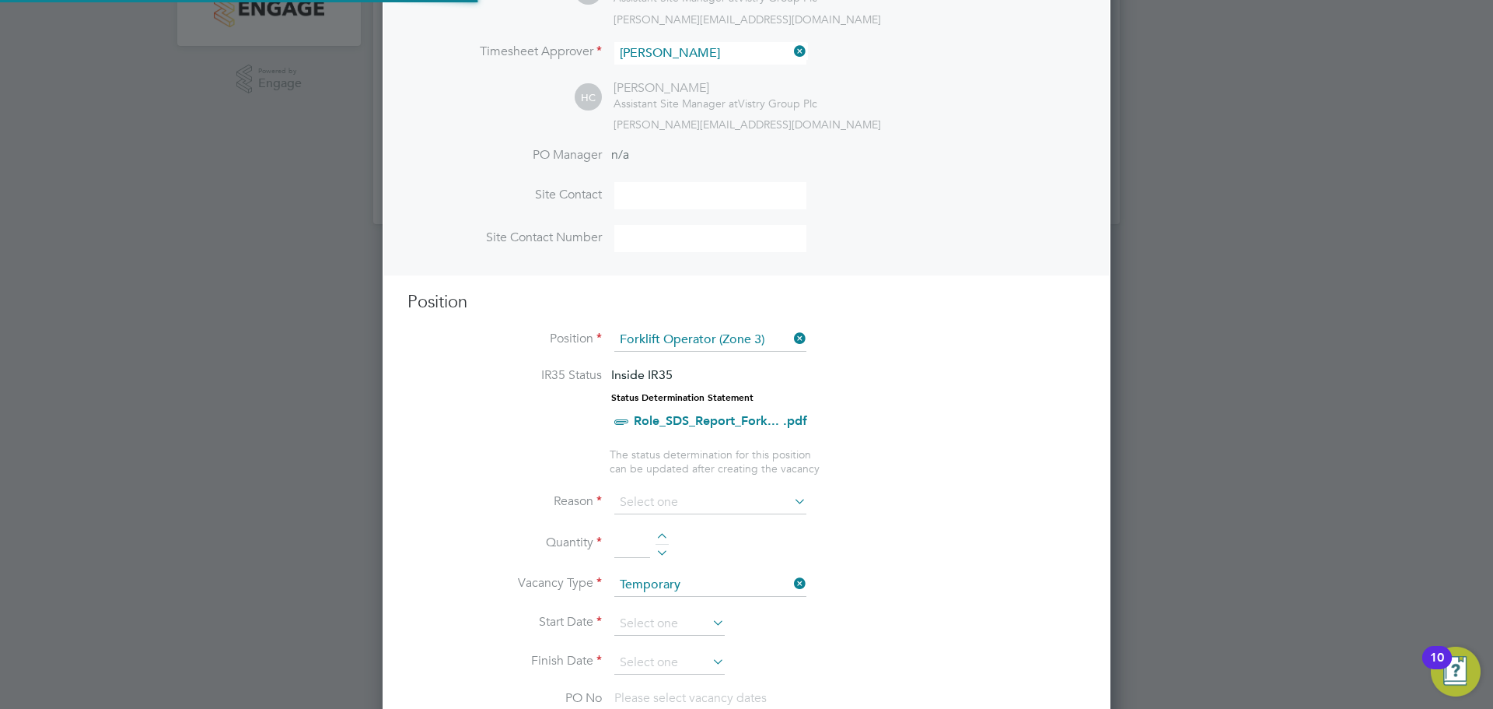
scroll to position [537, 0]
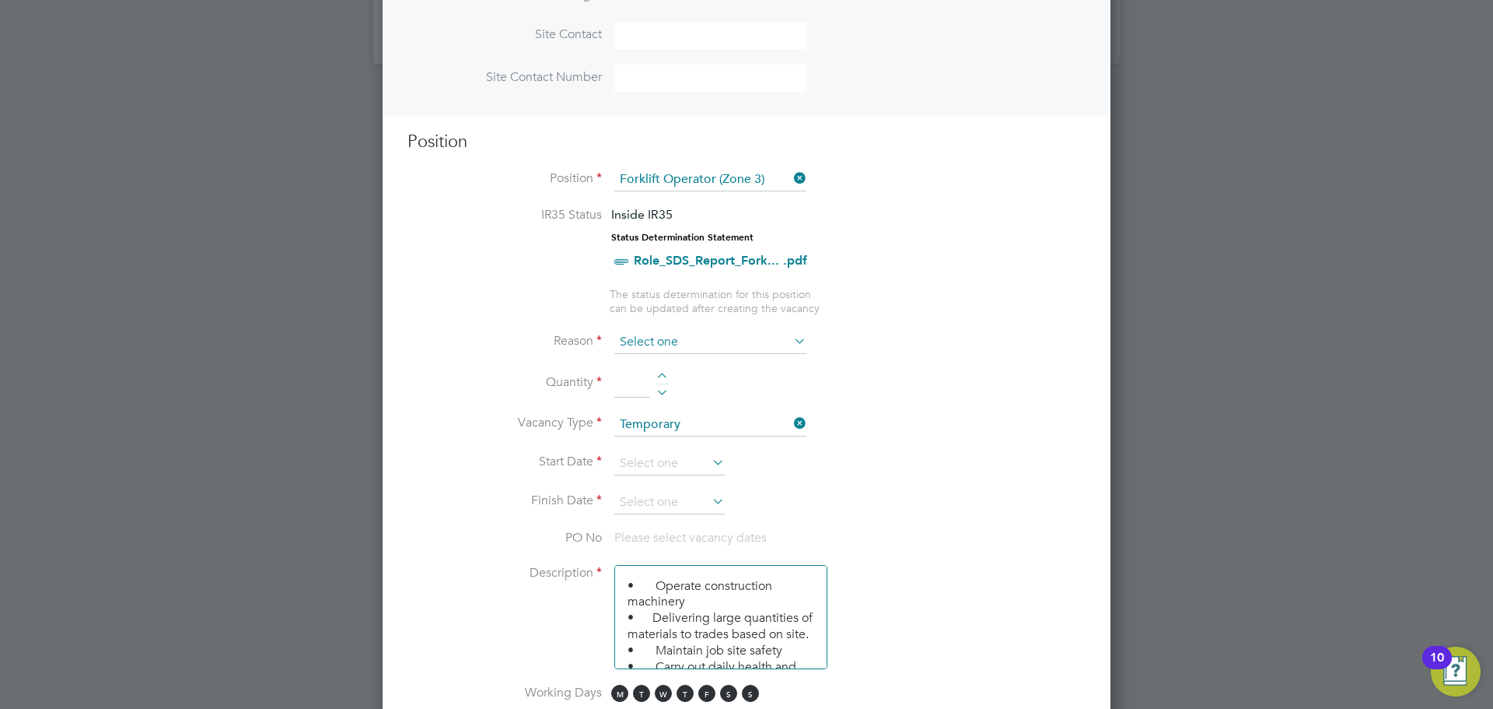
click at [697, 347] on input at bounding box center [710, 342] width 192 height 23
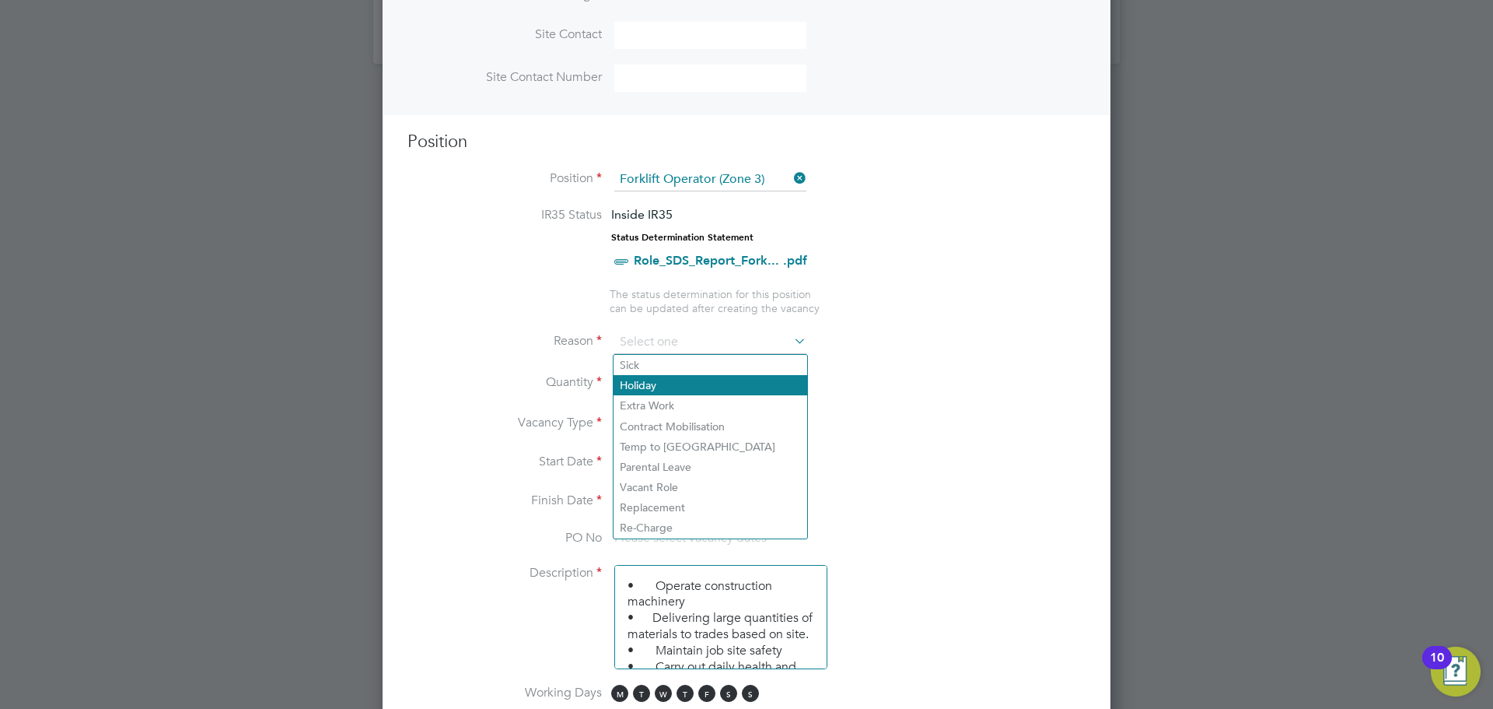
click at [691, 390] on li "Holiday" at bounding box center [711, 385] width 194 height 20
type input "Holiday"
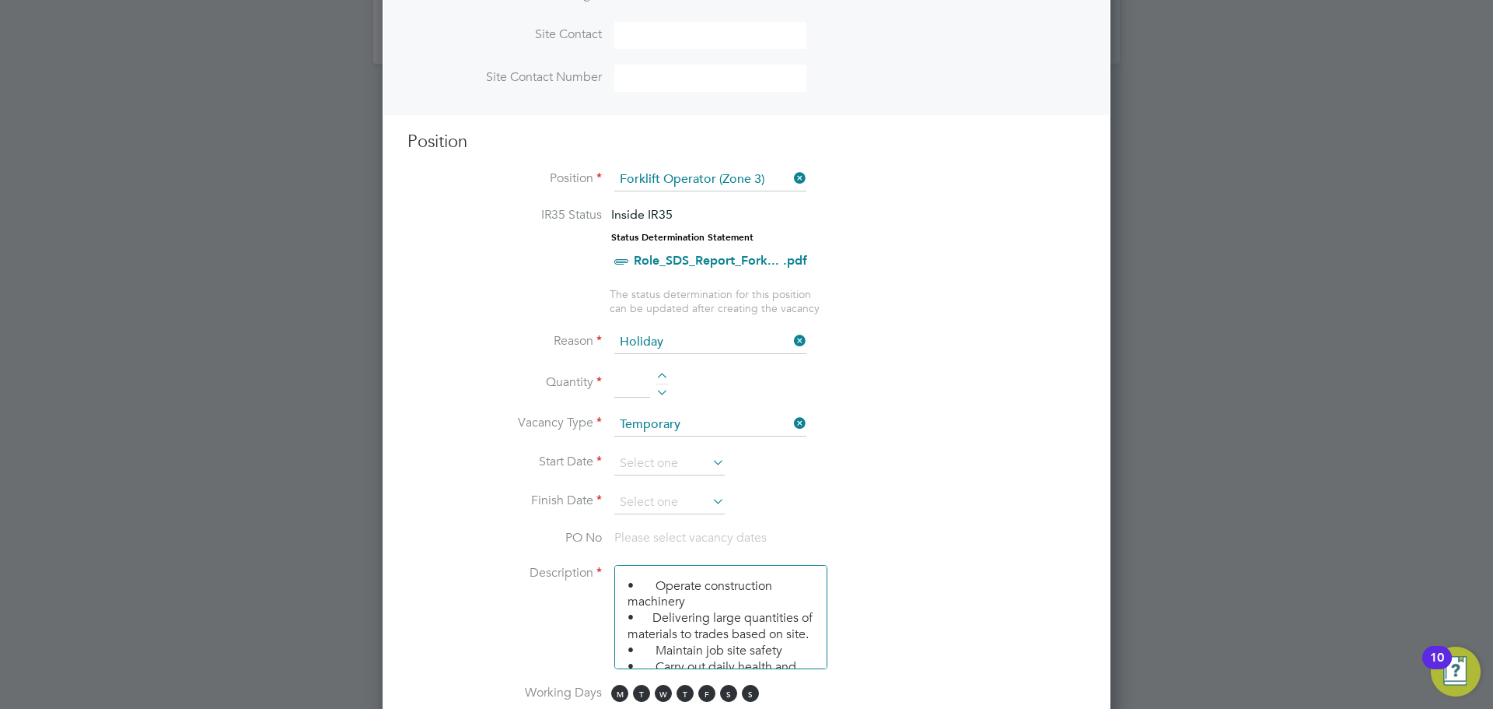
click at [663, 377] on div at bounding box center [662, 378] width 13 height 11
type input "1"
click at [676, 458] on input at bounding box center [669, 463] width 110 height 23
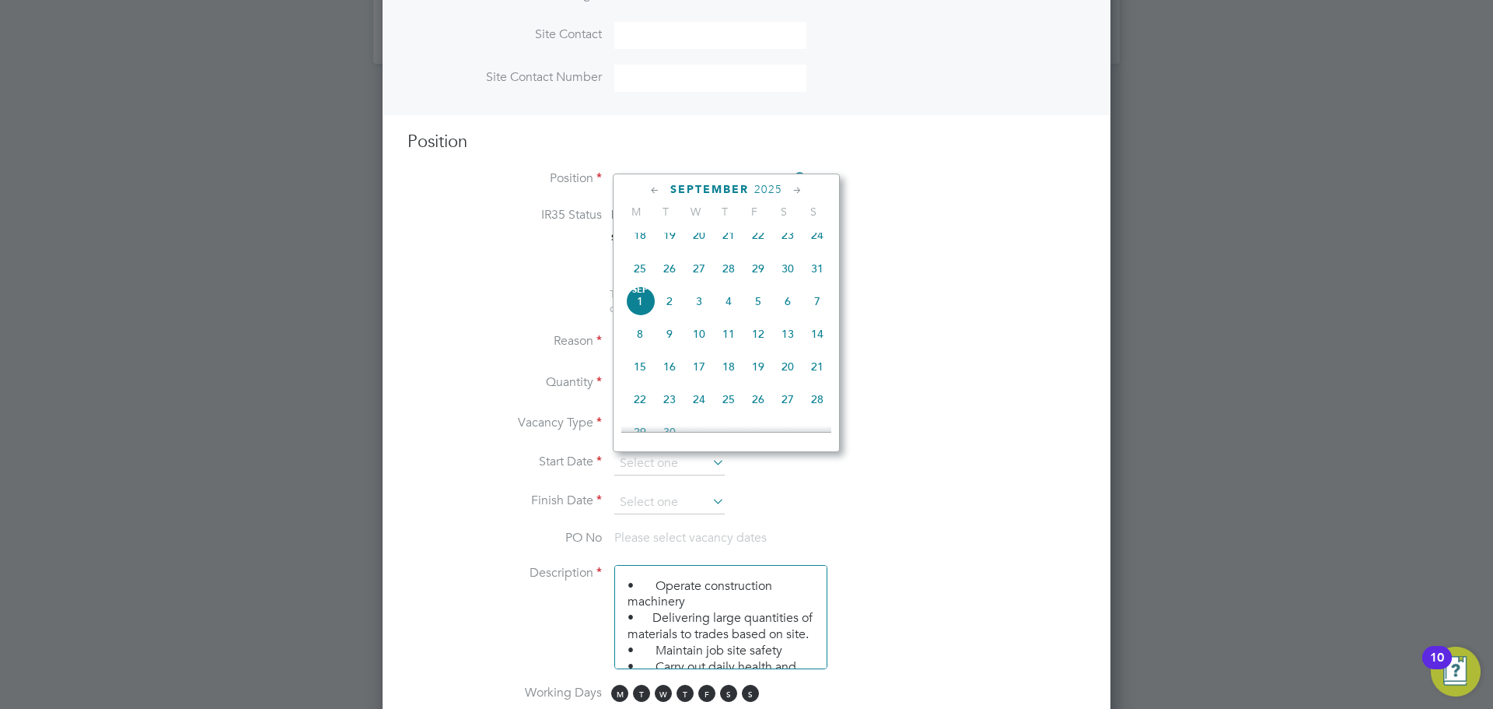
click at [642, 309] on span "[DATE]" at bounding box center [640, 301] width 30 height 30
type input "[DATE]"
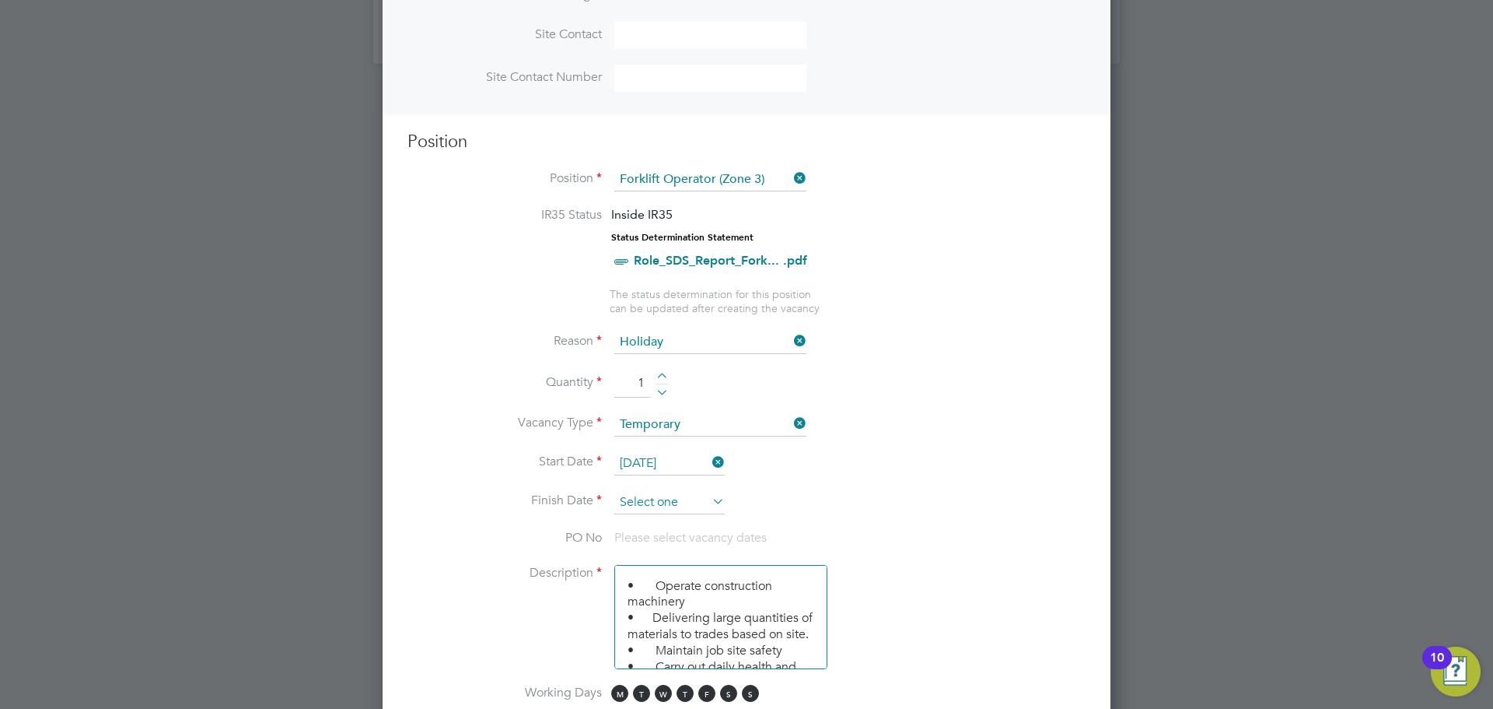
click at [698, 511] on input at bounding box center [669, 502] width 110 height 23
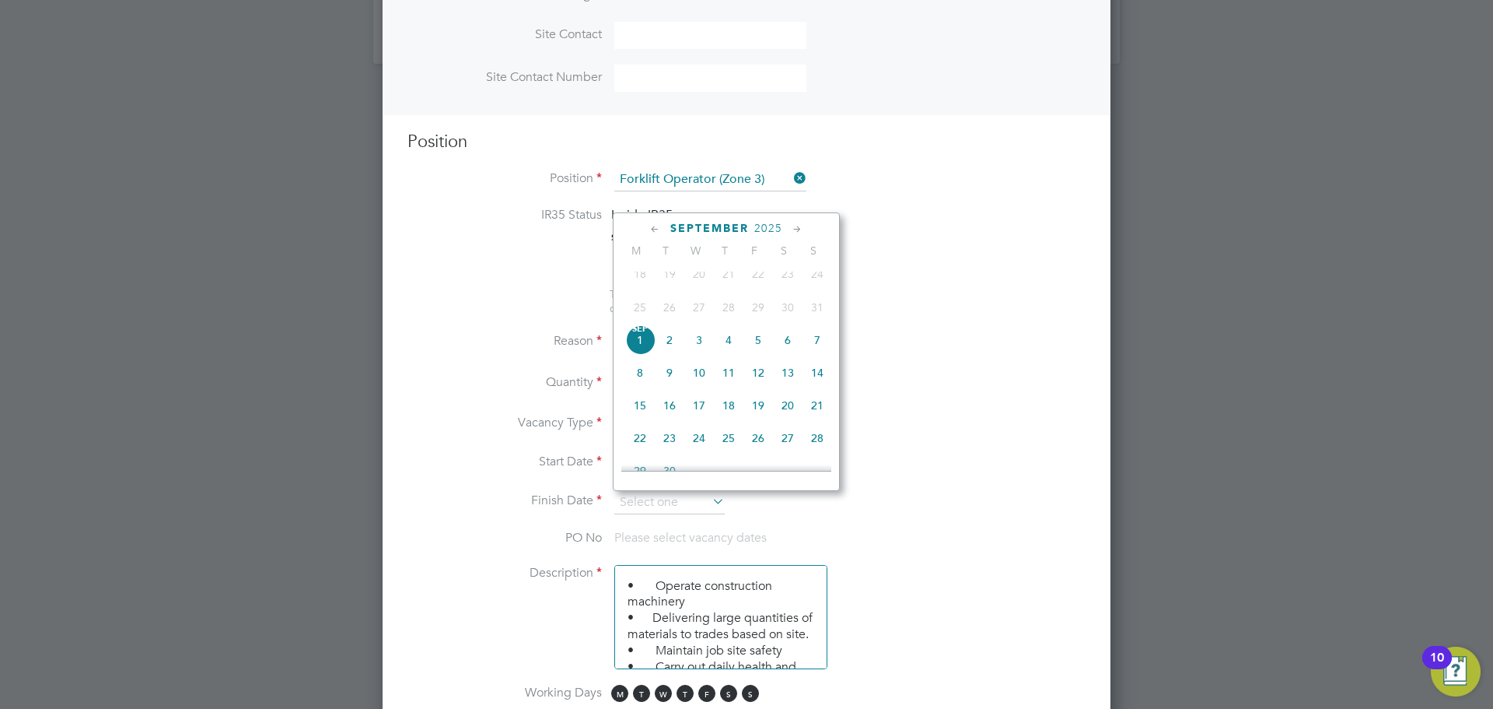
click at [814, 353] on span "7" at bounding box center [818, 340] width 30 height 30
type input "[DATE]"
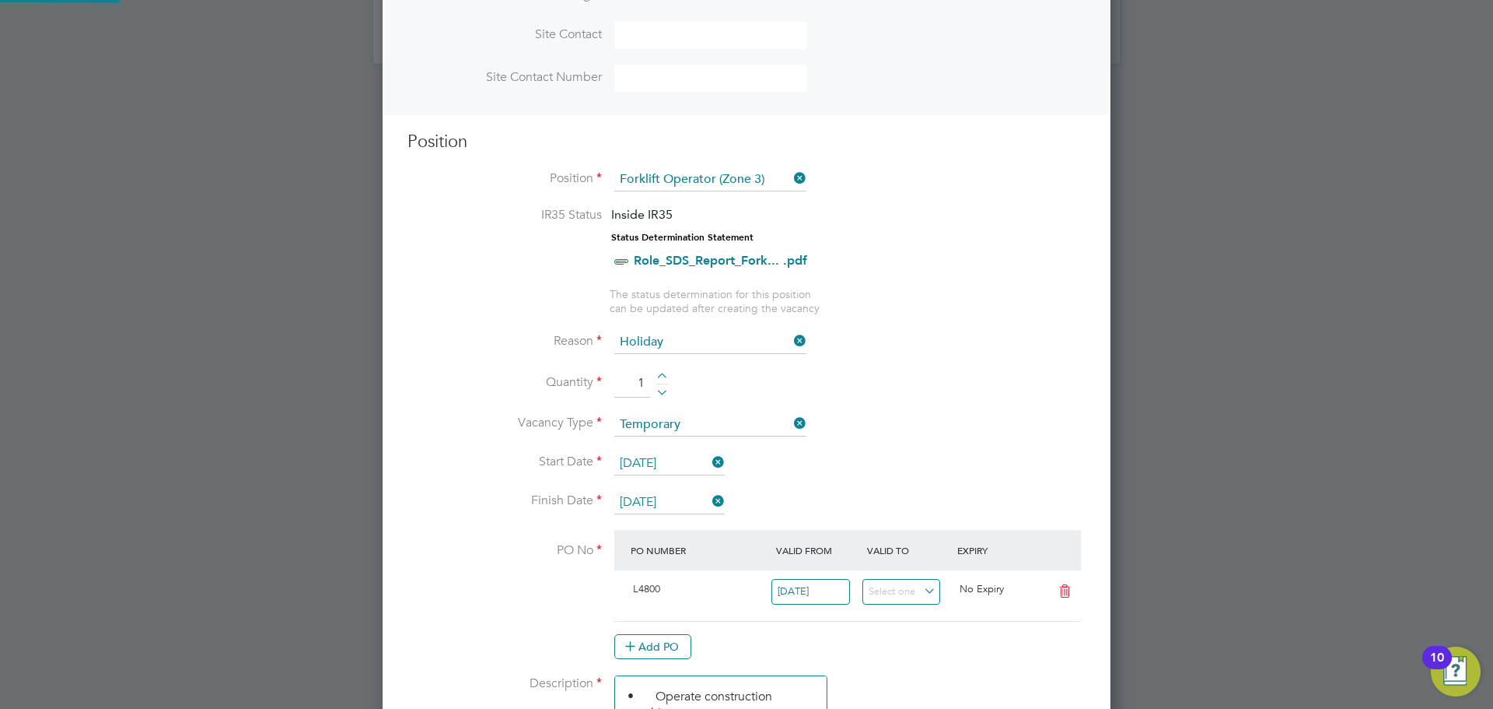
scroll to position [848, 0]
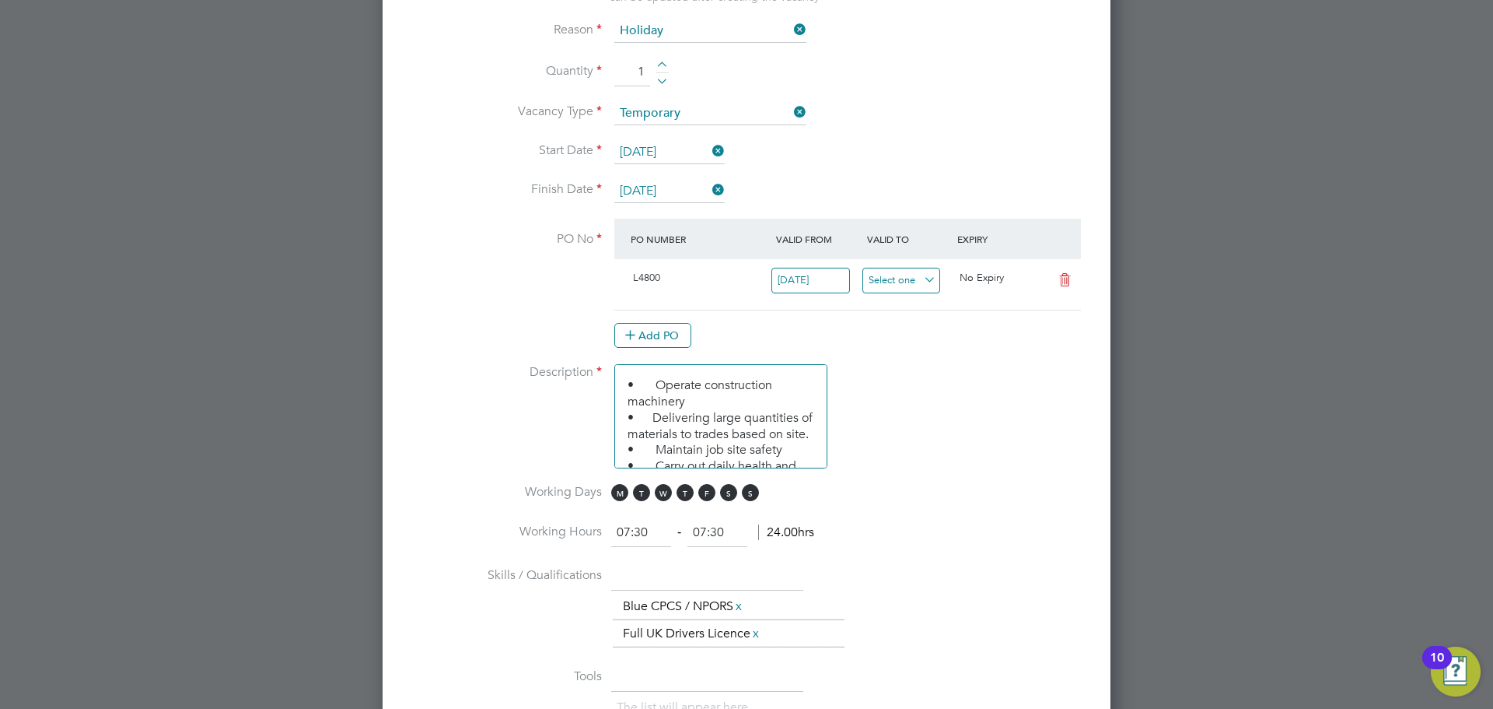
click at [893, 279] on input at bounding box center [902, 281] width 79 height 26
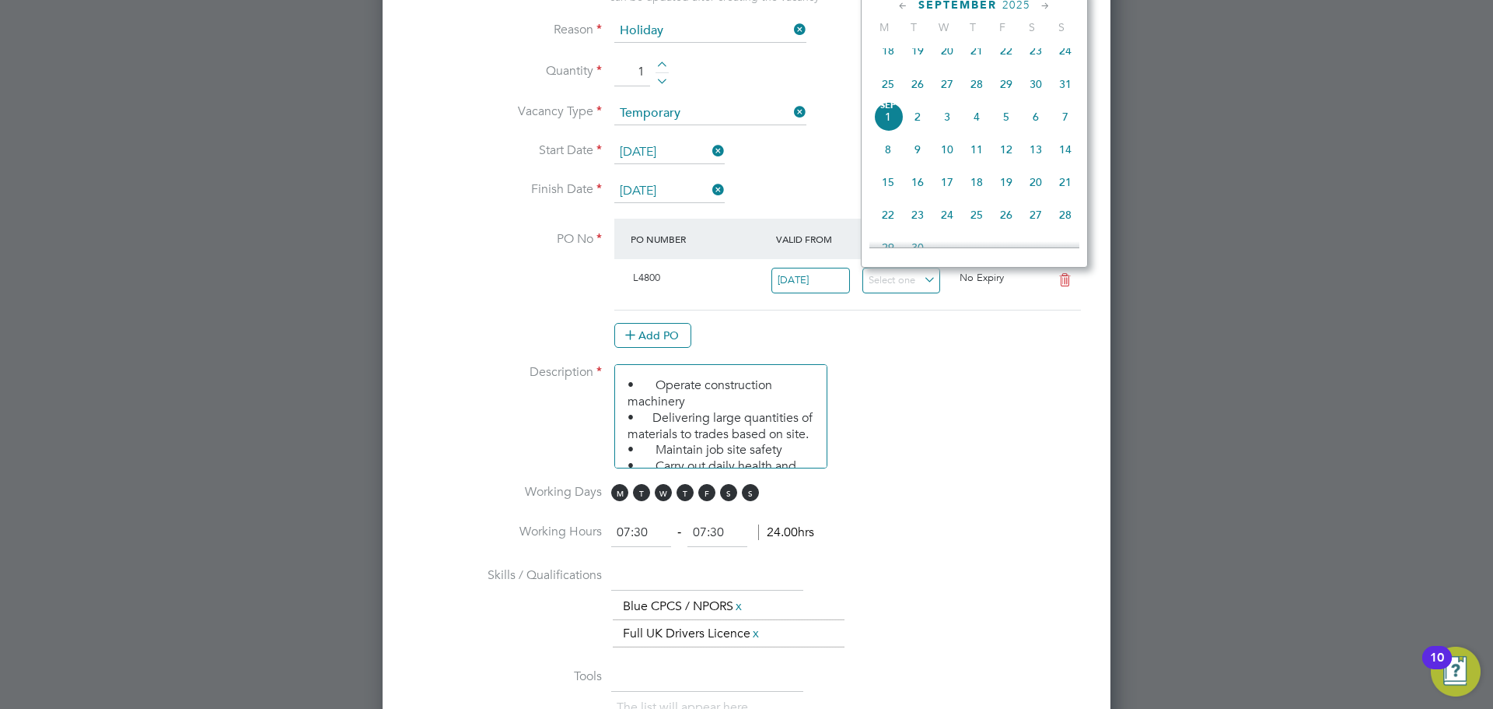
click at [916, 354] on li "PO No PO Number Valid From Valid To Expiry L4800 [DATE] No Expiry Add PO" at bounding box center [747, 291] width 678 height 145
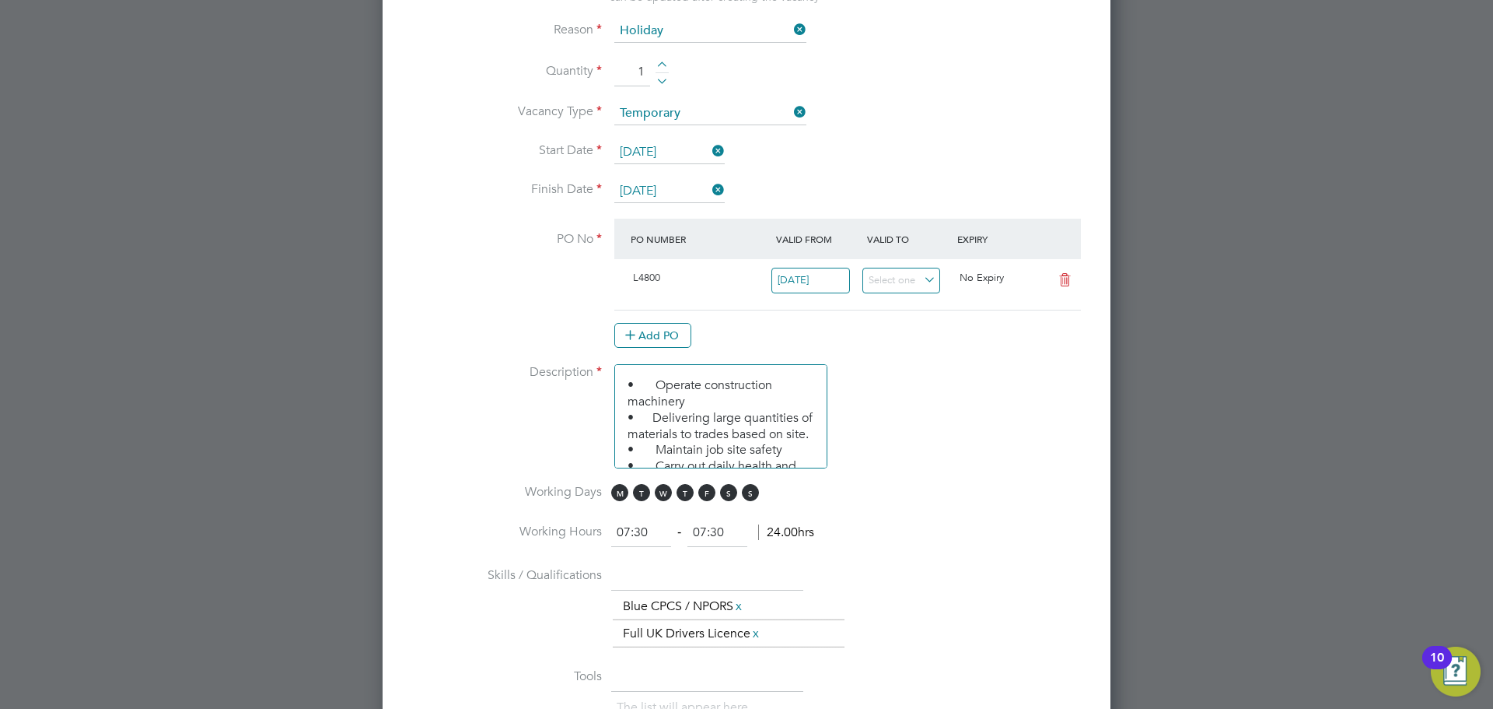
drag, startPoint x: 739, startPoint y: 531, endPoint x: 689, endPoint y: 532, distance: 49.8
click at [689, 532] on input "07:30" at bounding box center [718, 533] width 60 height 28
type input "16:30"
click at [912, 474] on li "Description • Operate construction machinery • Delivering large quantities of m…" at bounding box center [747, 424] width 678 height 120
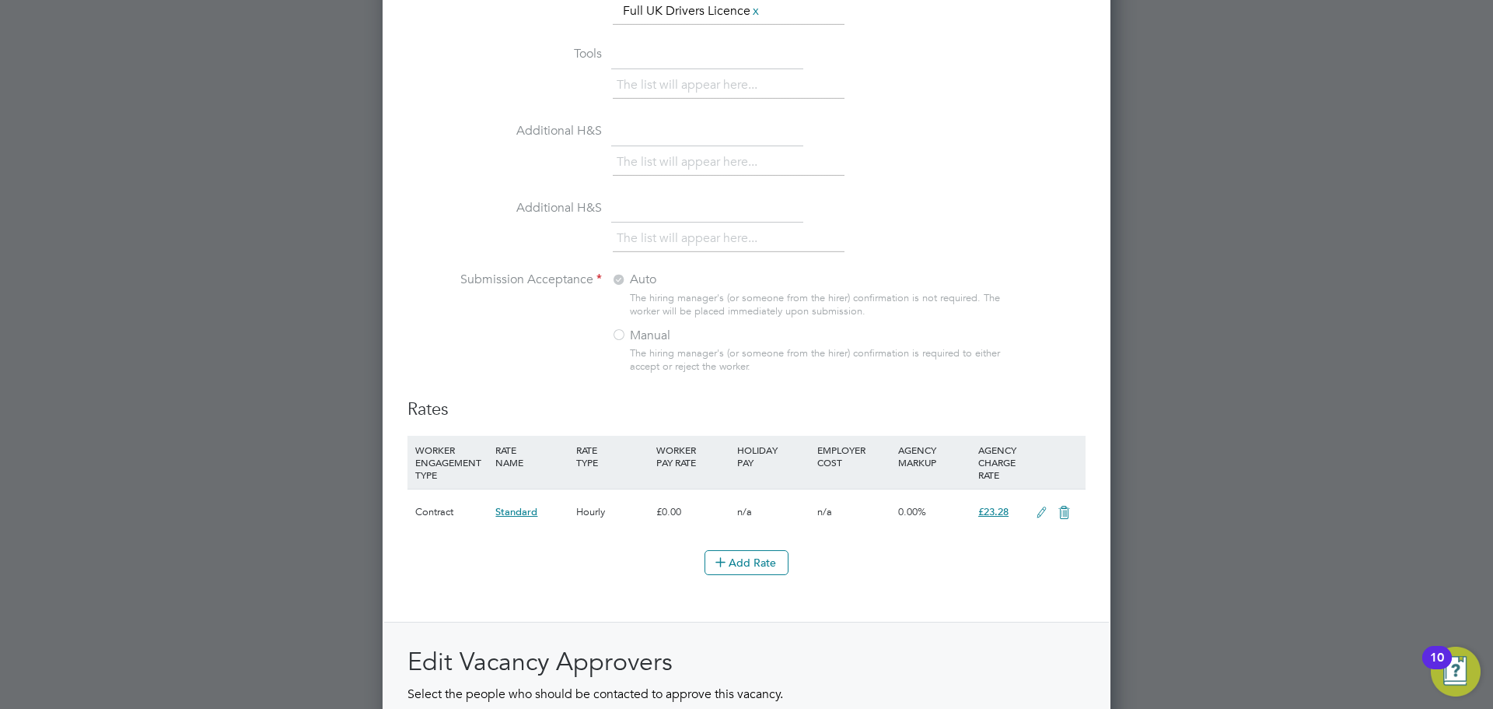
scroll to position [1729, 0]
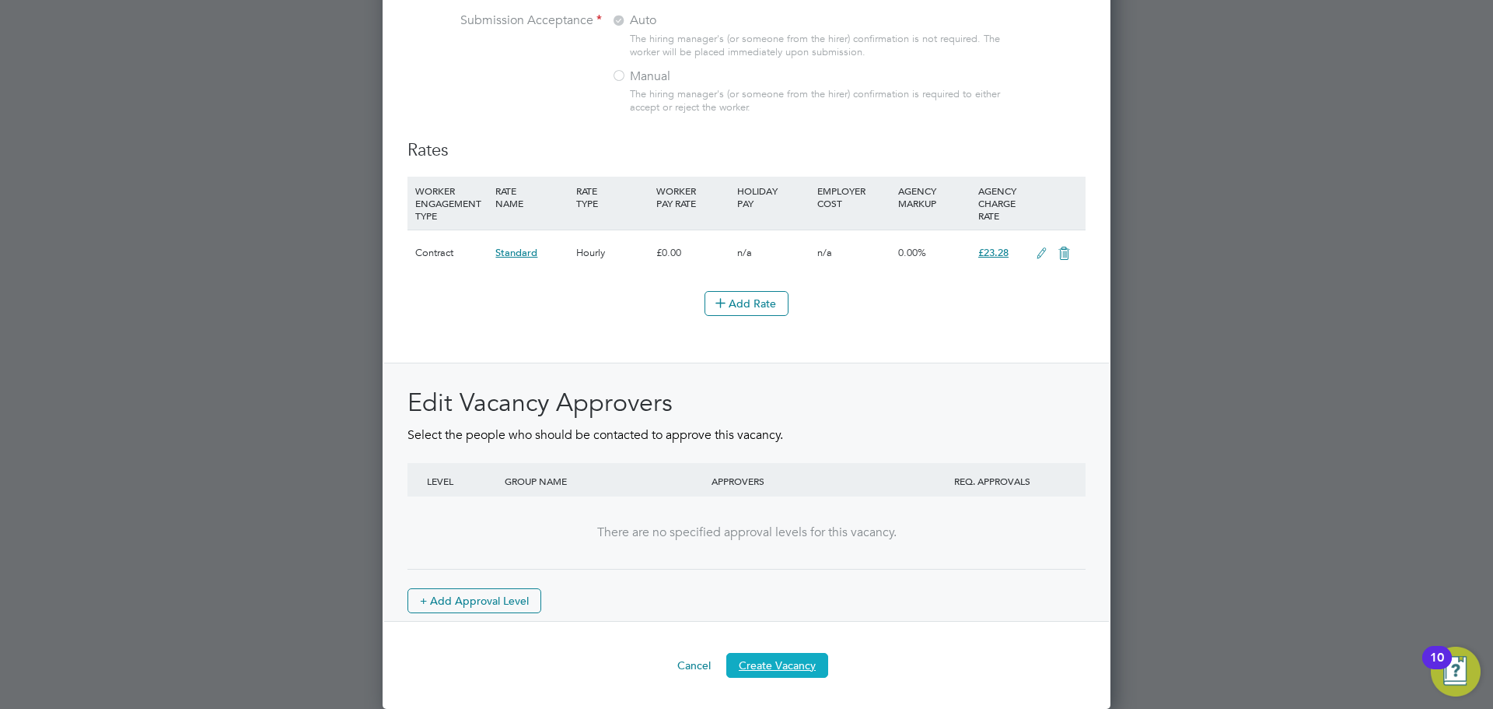
click at [769, 540] on button "Create Vacancy" at bounding box center [777, 665] width 102 height 25
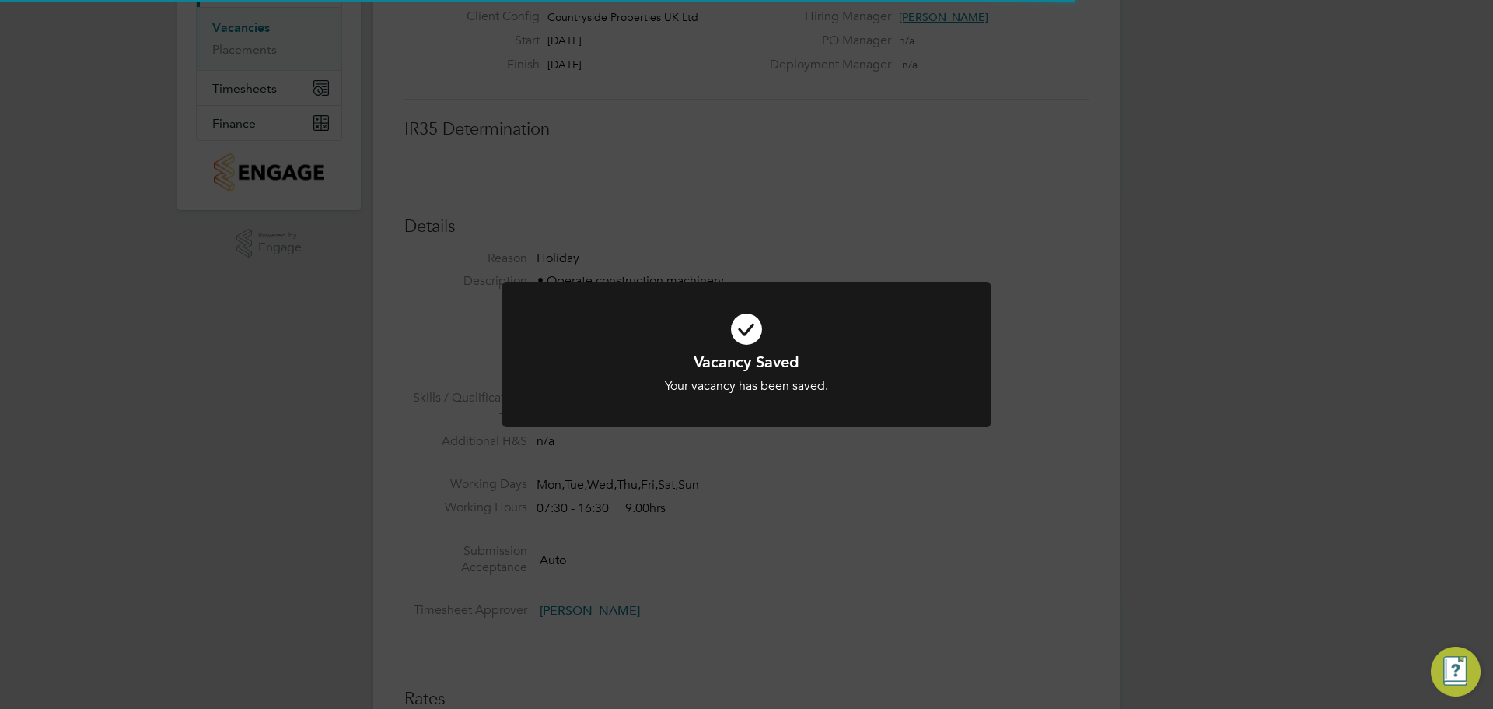
scroll to position [8, 8]
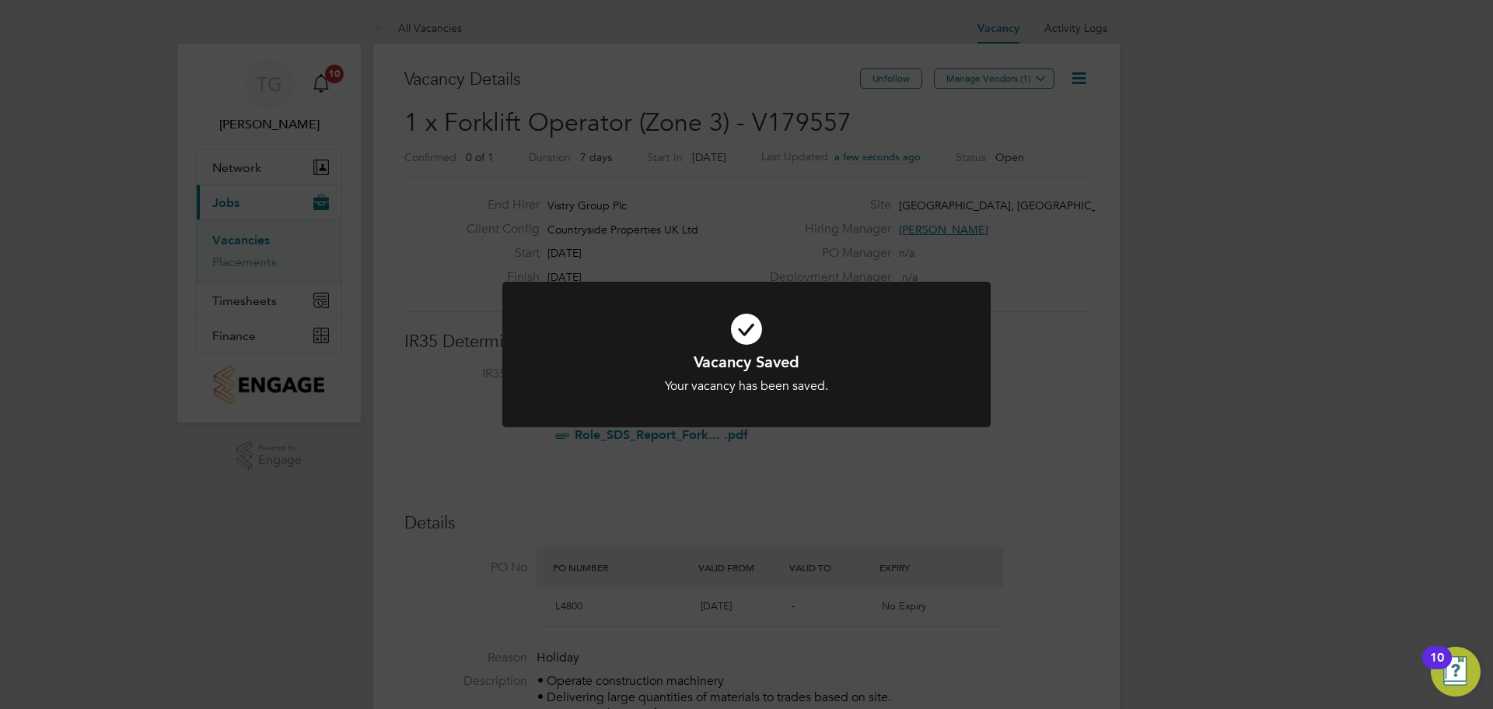
click at [1017, 348] on div "Vacancy Saved Your vacancy has been saved. Cancel Okay" at bounding box center [746, 354] width 1493 height 709
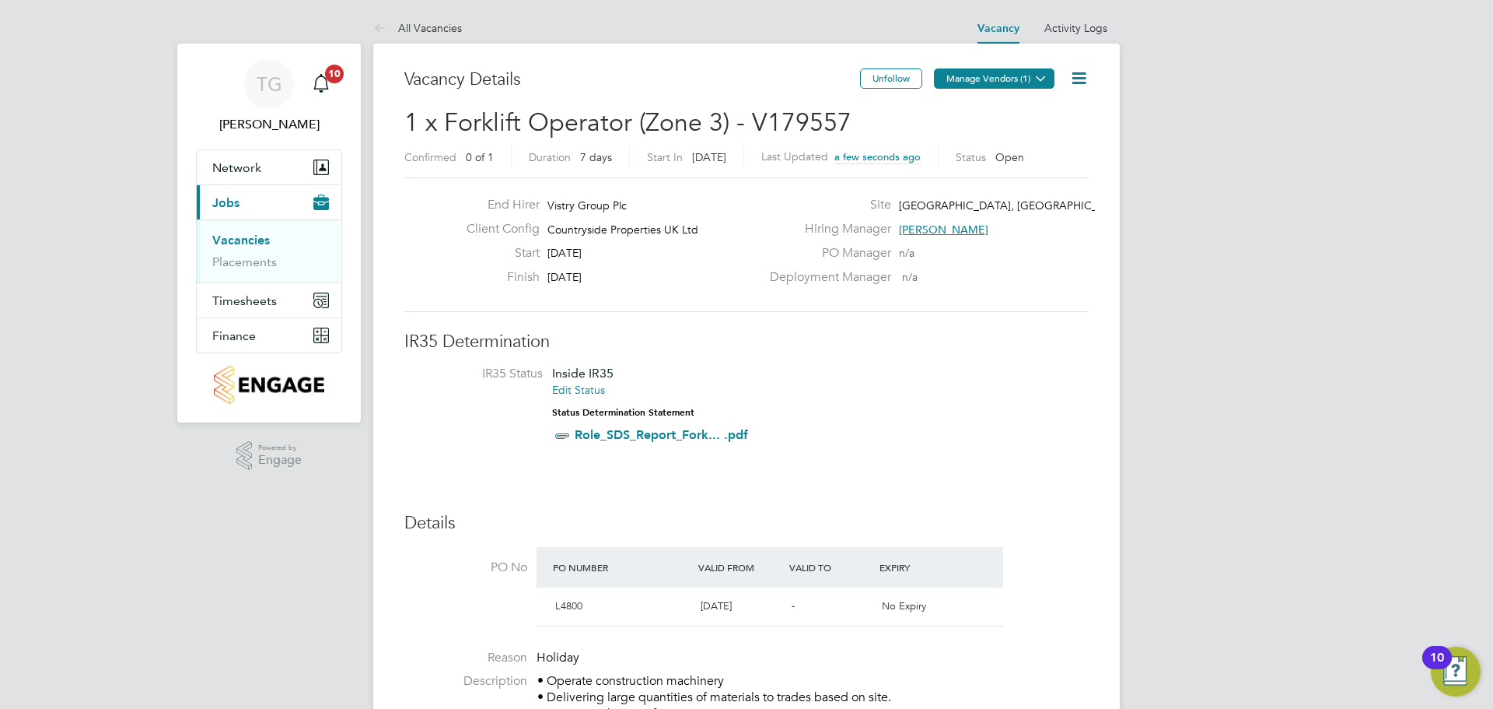
click at [1016, 80] on button "Manage Vendors (1)" at bounding box center [994, 78] width 121 height 20
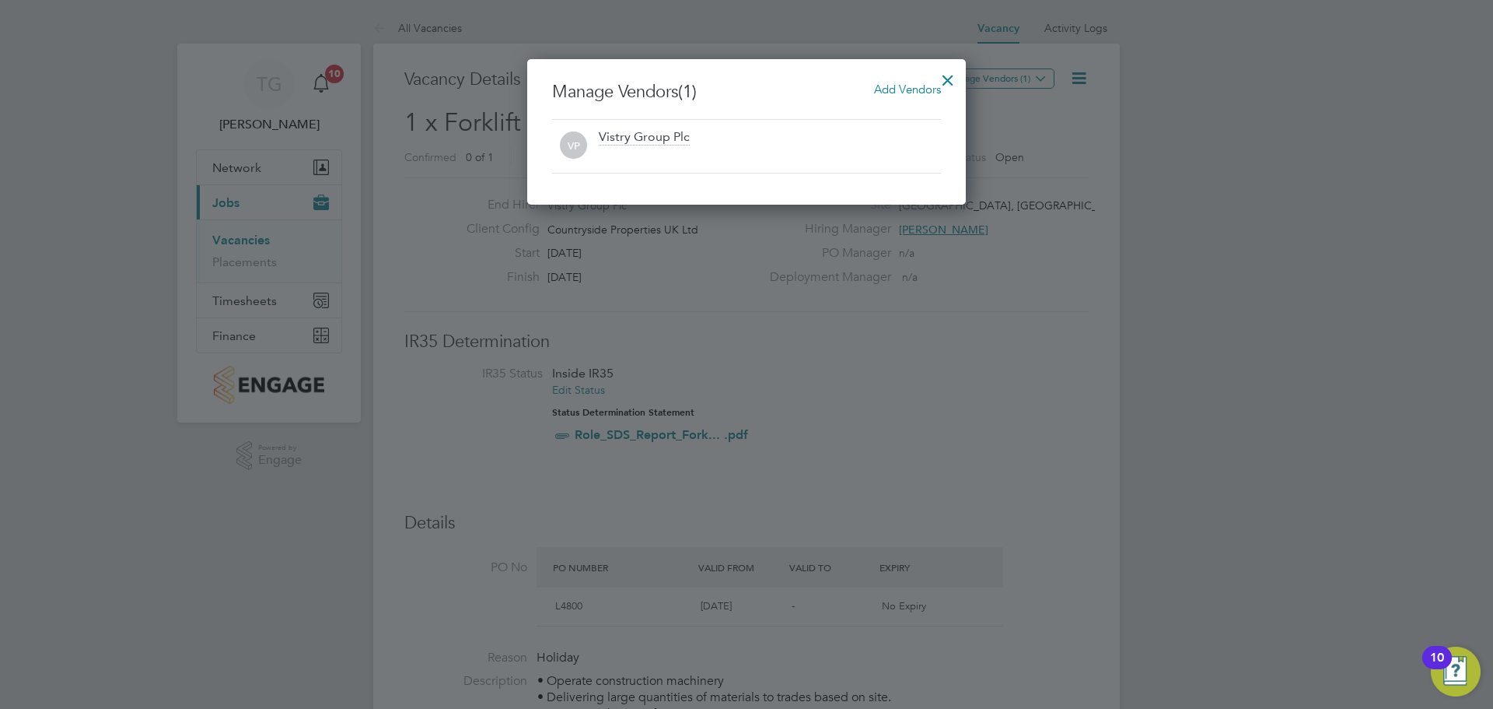
click at [894, 86] on span "Add Vendors" at bounding box center [907, 89] width 67 height 15
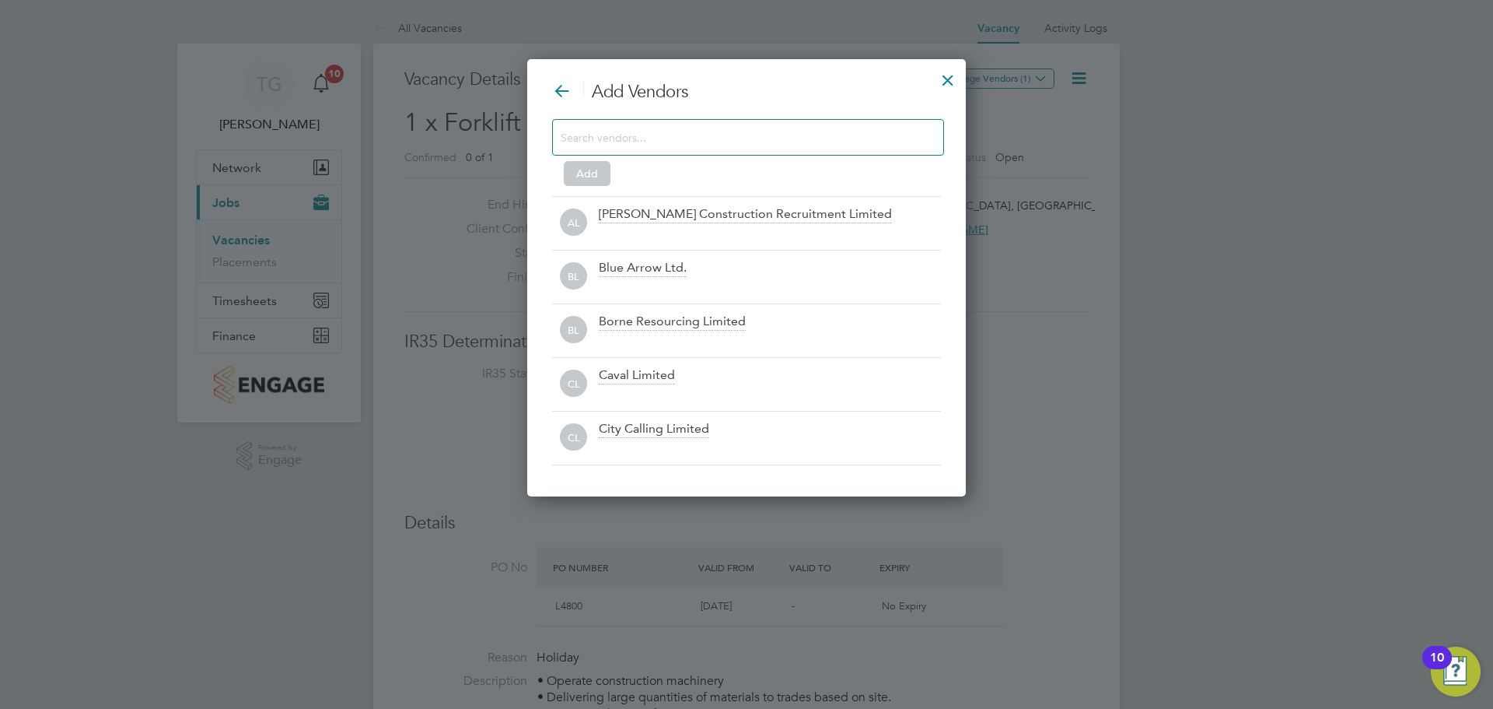
click at [793, 143] on input at bounding box center [736, 137] width 350 height 20
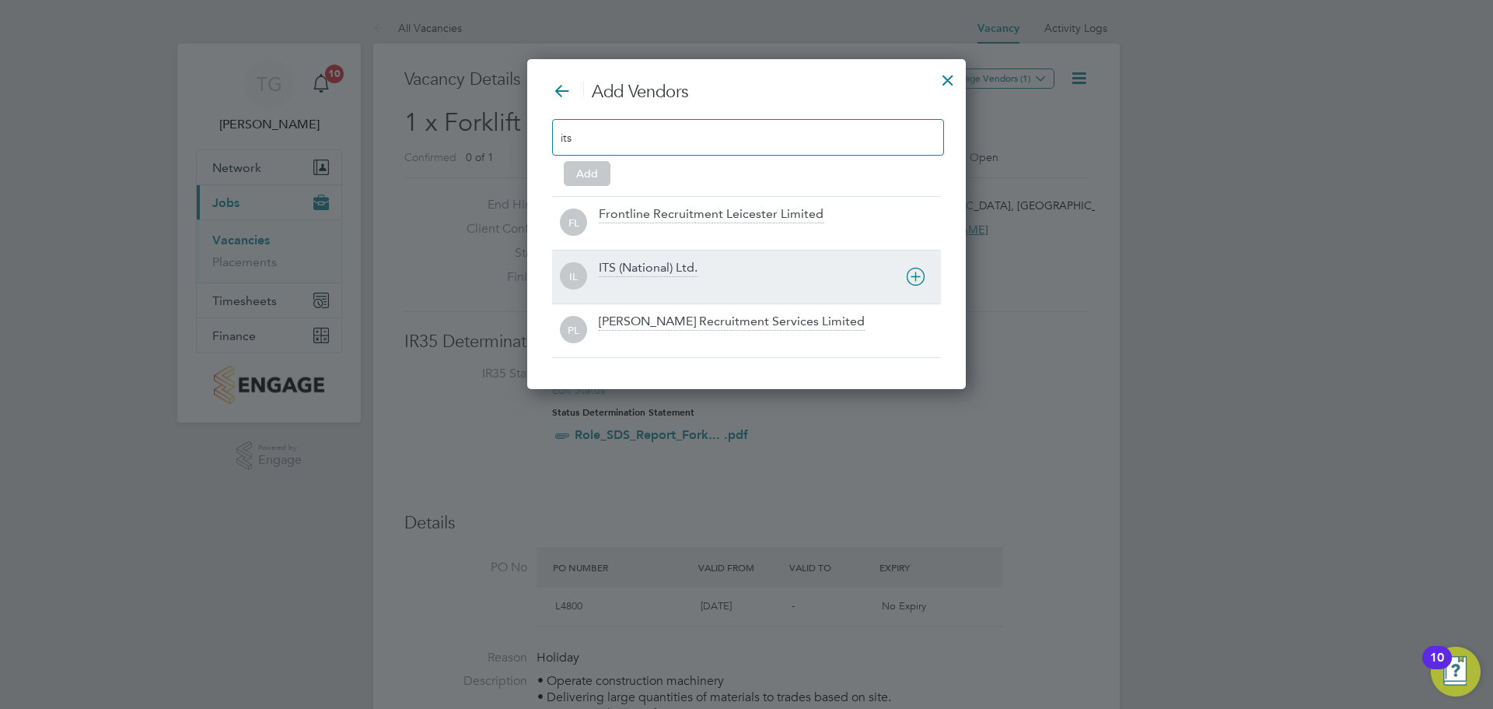
type input "its"
click at [761, 268] on div "ITS (National) Ltd." at bounding box center [770, 277] width 342 height 34
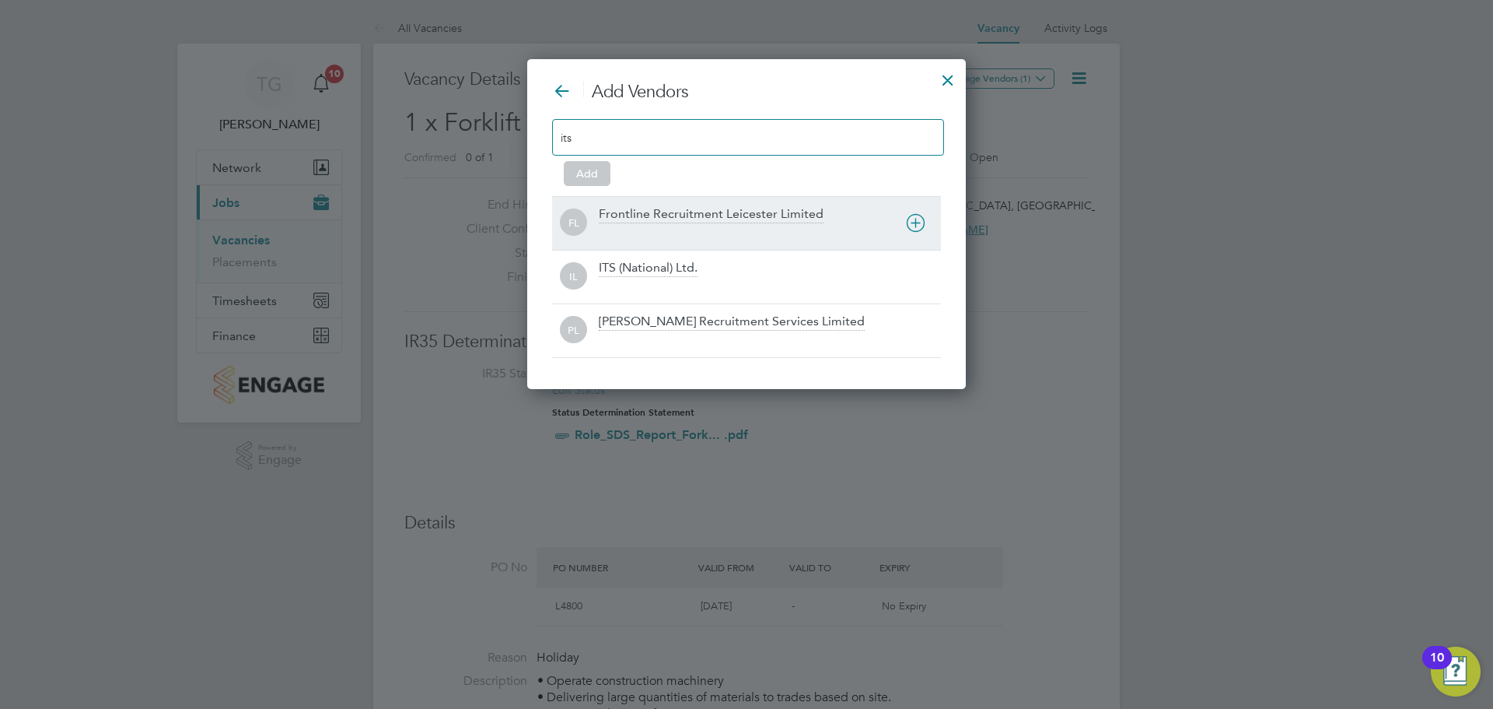
scroll to position [277, 439]
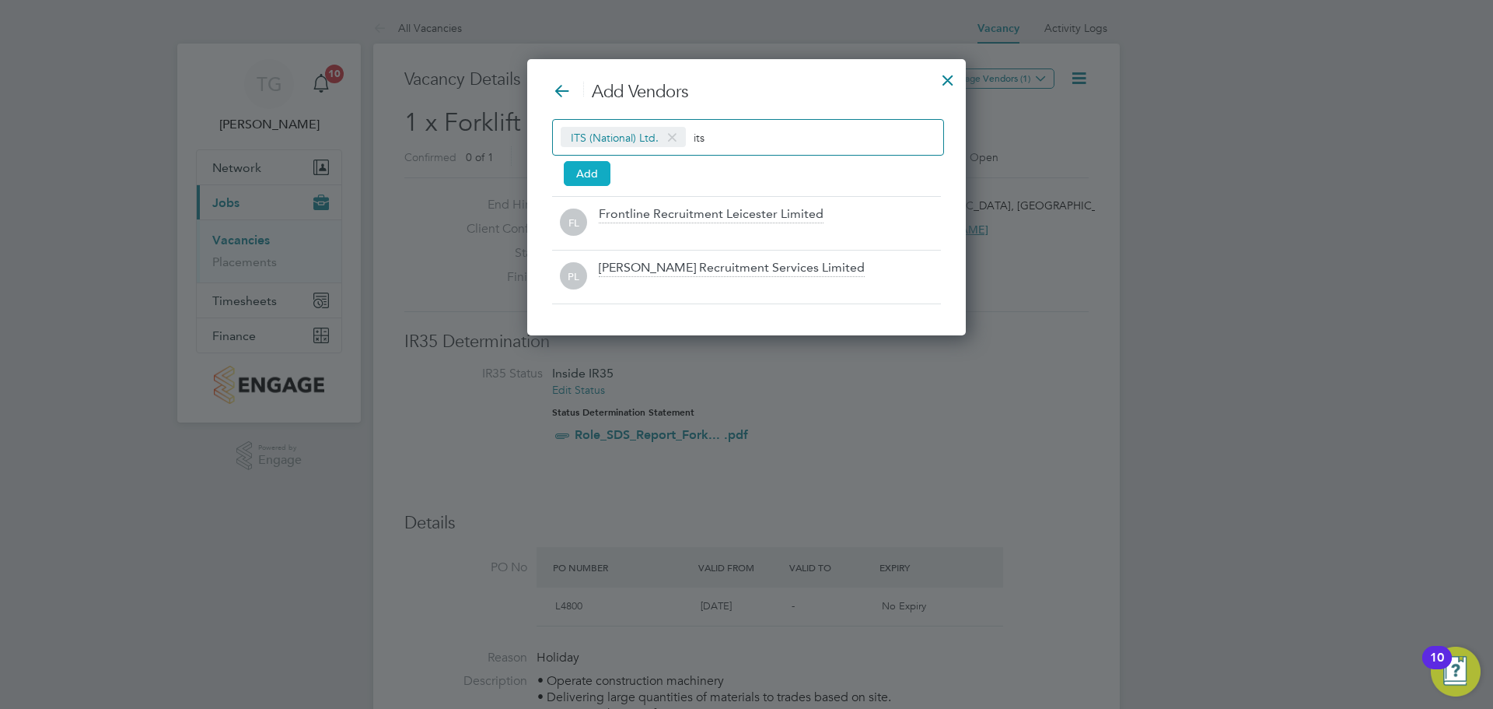
click at [590, 177] on button "Add" at bounding box center [587, 173] width 47 height 25
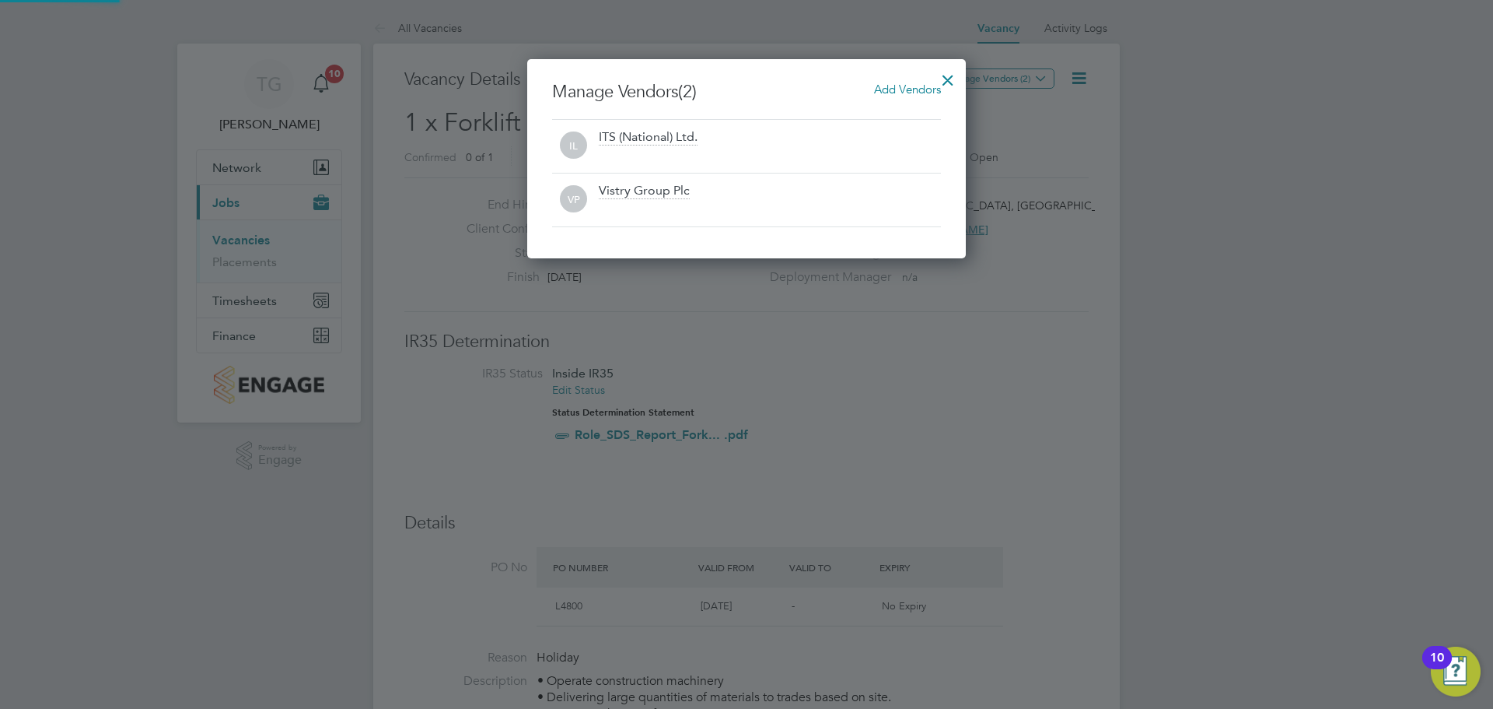
scroll to position [199, 439]
click at [950, 80] on div at bounding box center [948, 76] width 28 height 28
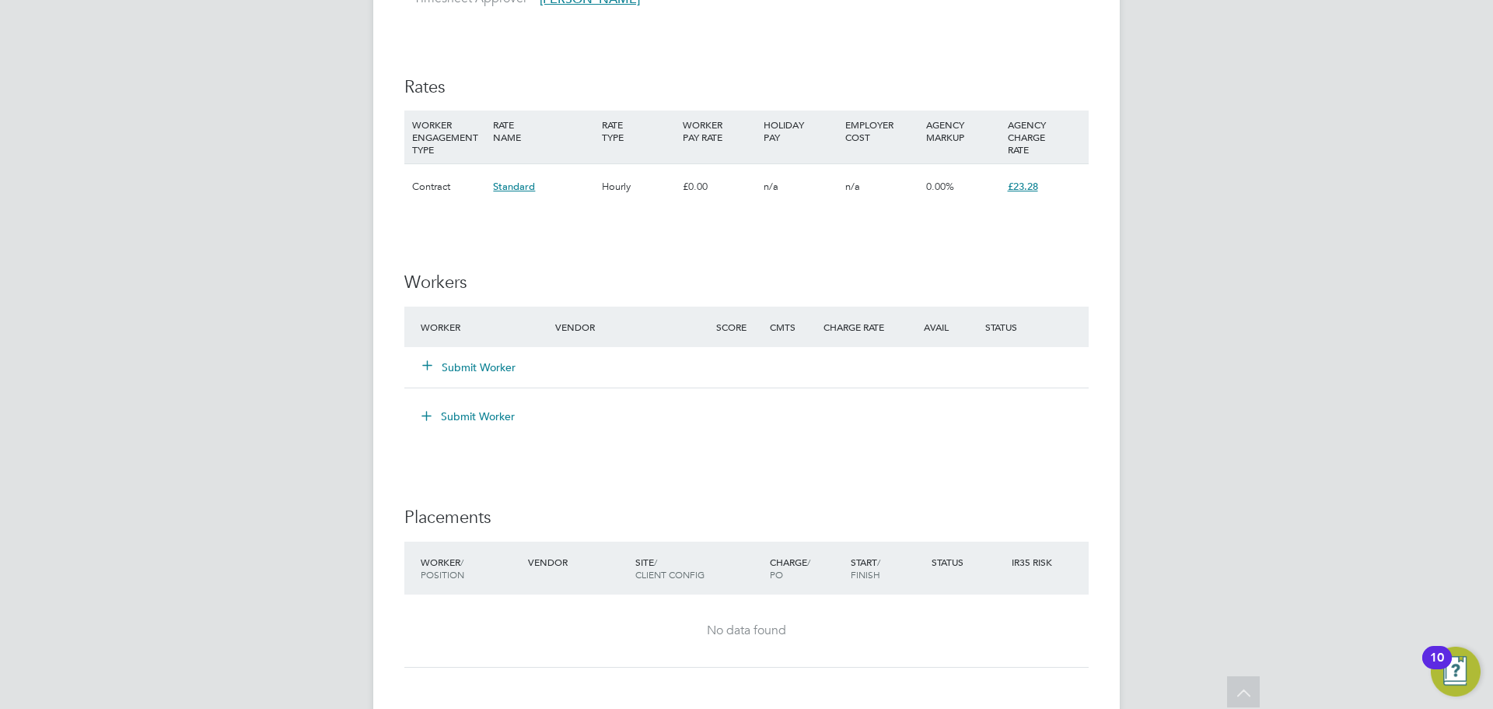
scroll to position [1380, 0]
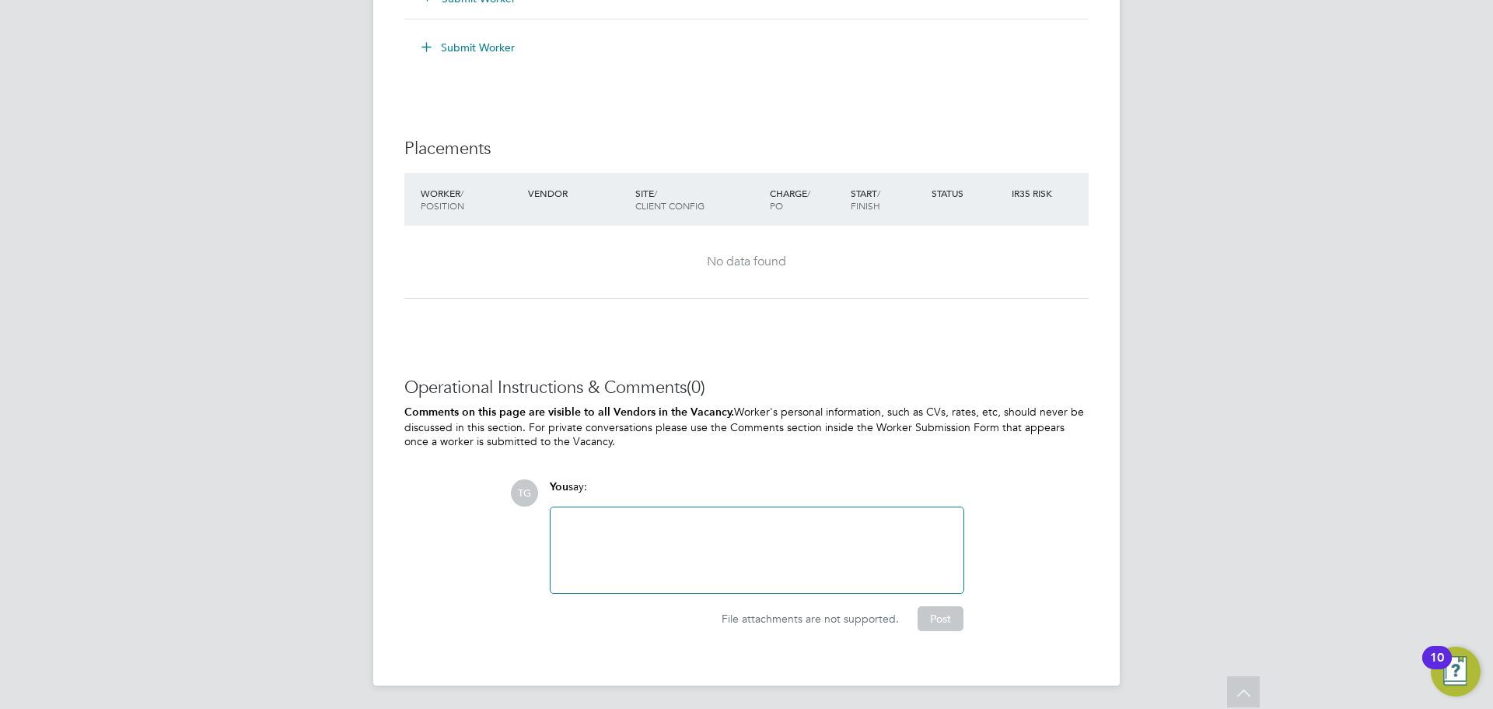
click at [717, 540] on div at bounding box center [757, 549] width 394 height 67
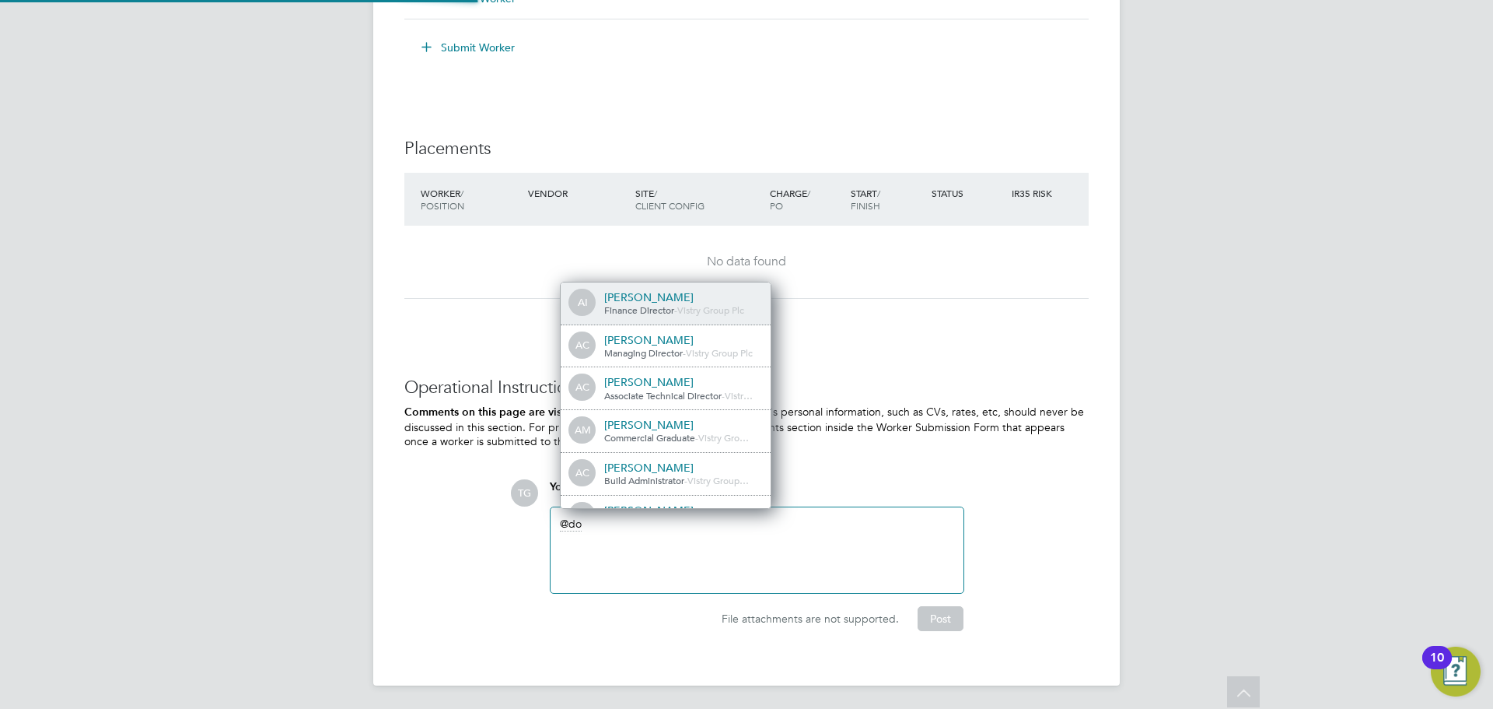
scroll to position [0, 0]
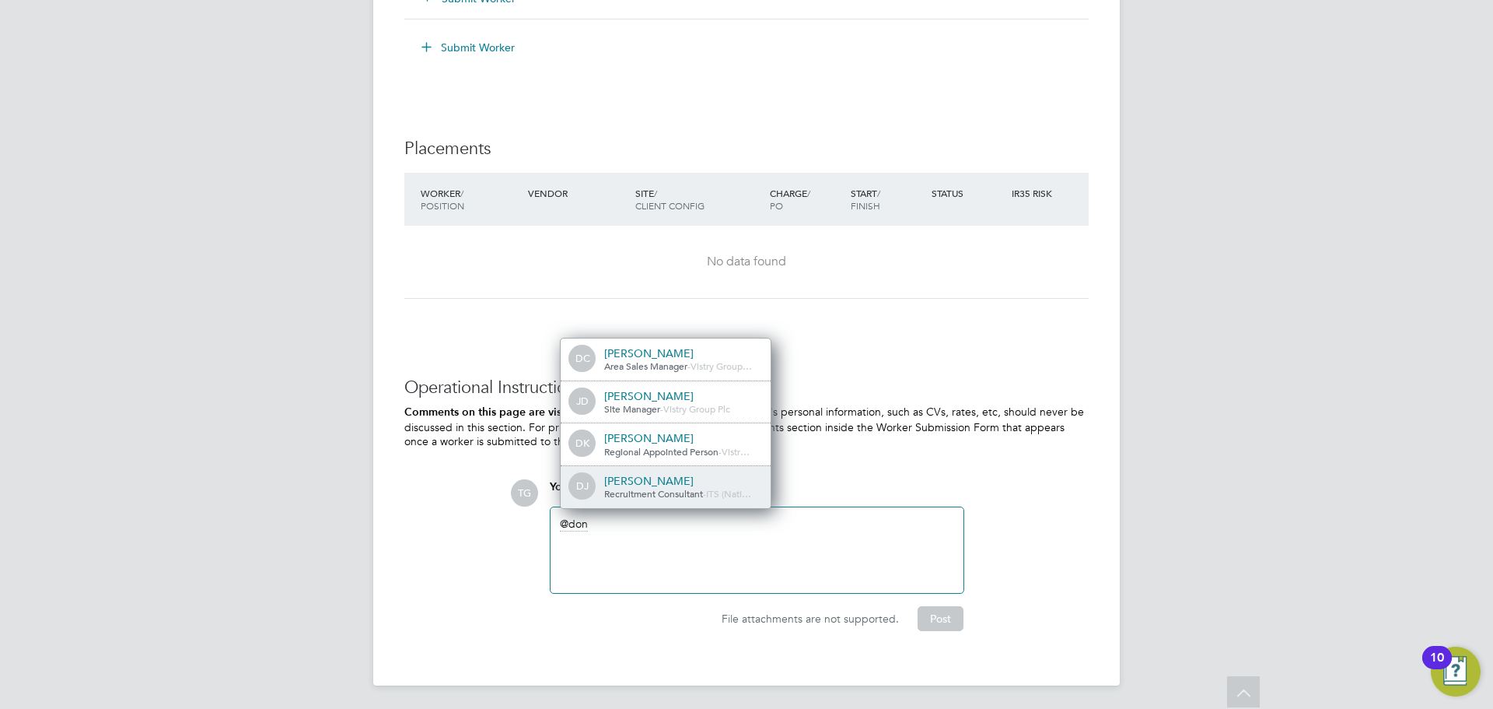
click at [695, 485] on div "[PERSON_NAME]" at bounding box center [682, 481] width 156 height 14
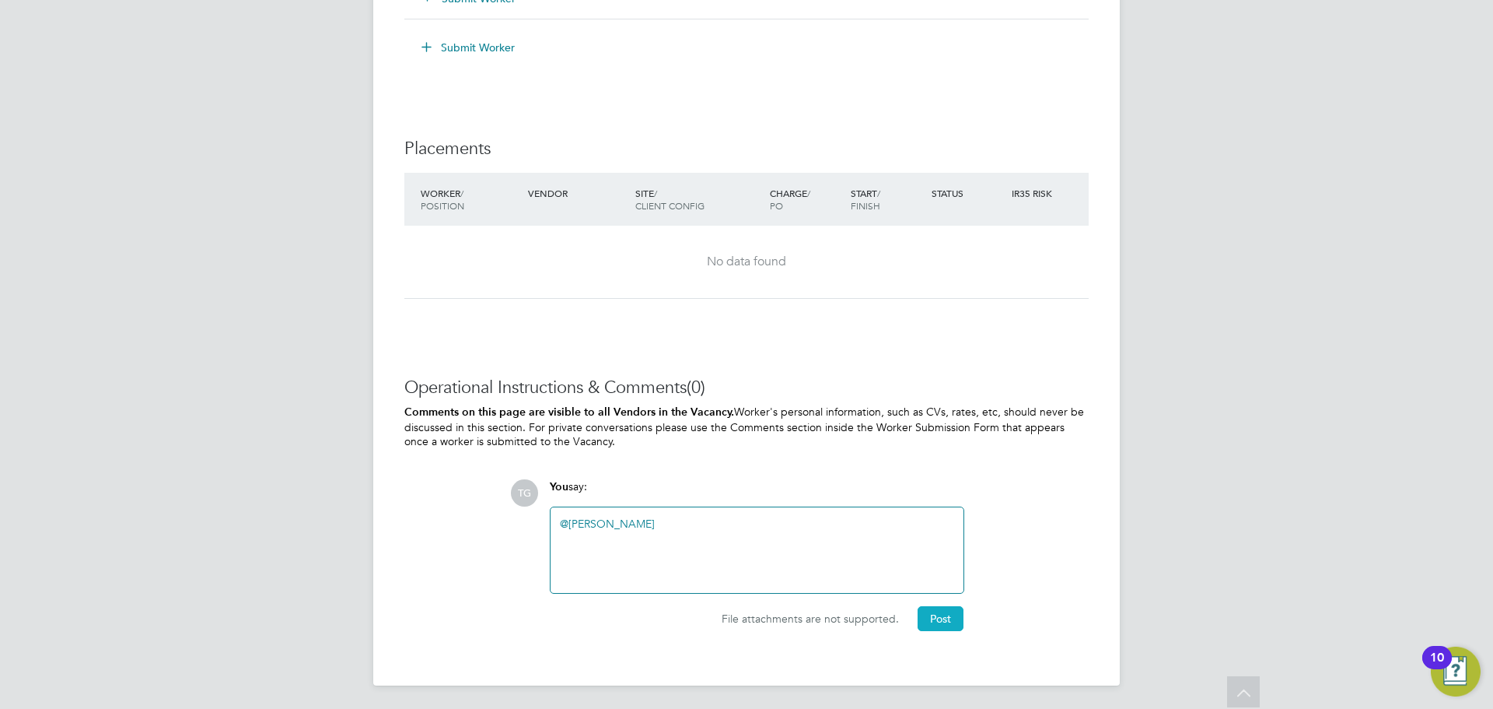
click at [931, 540] on button "Post" at bounding box center [941, 618] width 46 height 25
